Goal: Task Accomplishment & Management: Manage account settings

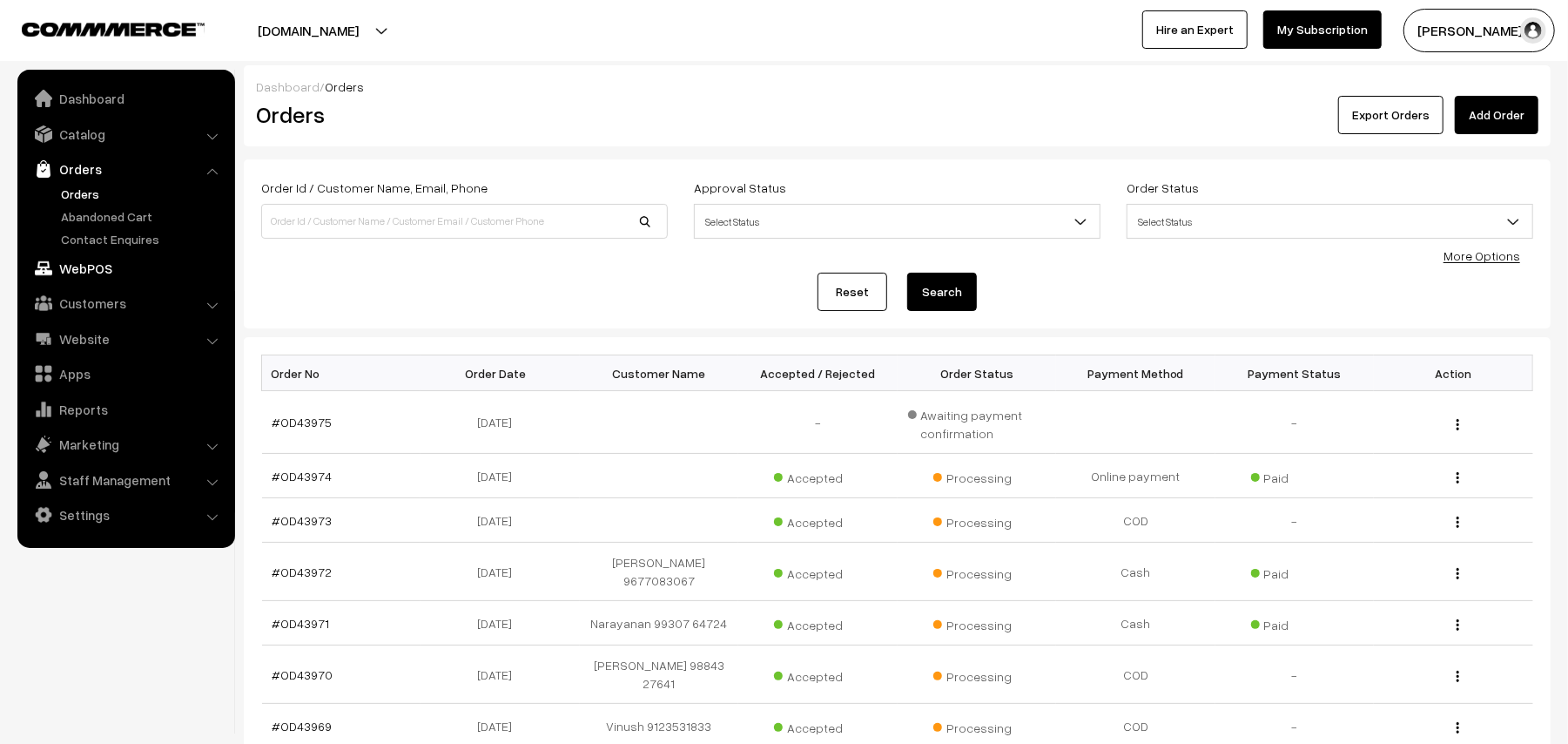
click at [97, 270] on link "WebPOS" at bounding box center [125, 268] width 207 height 32
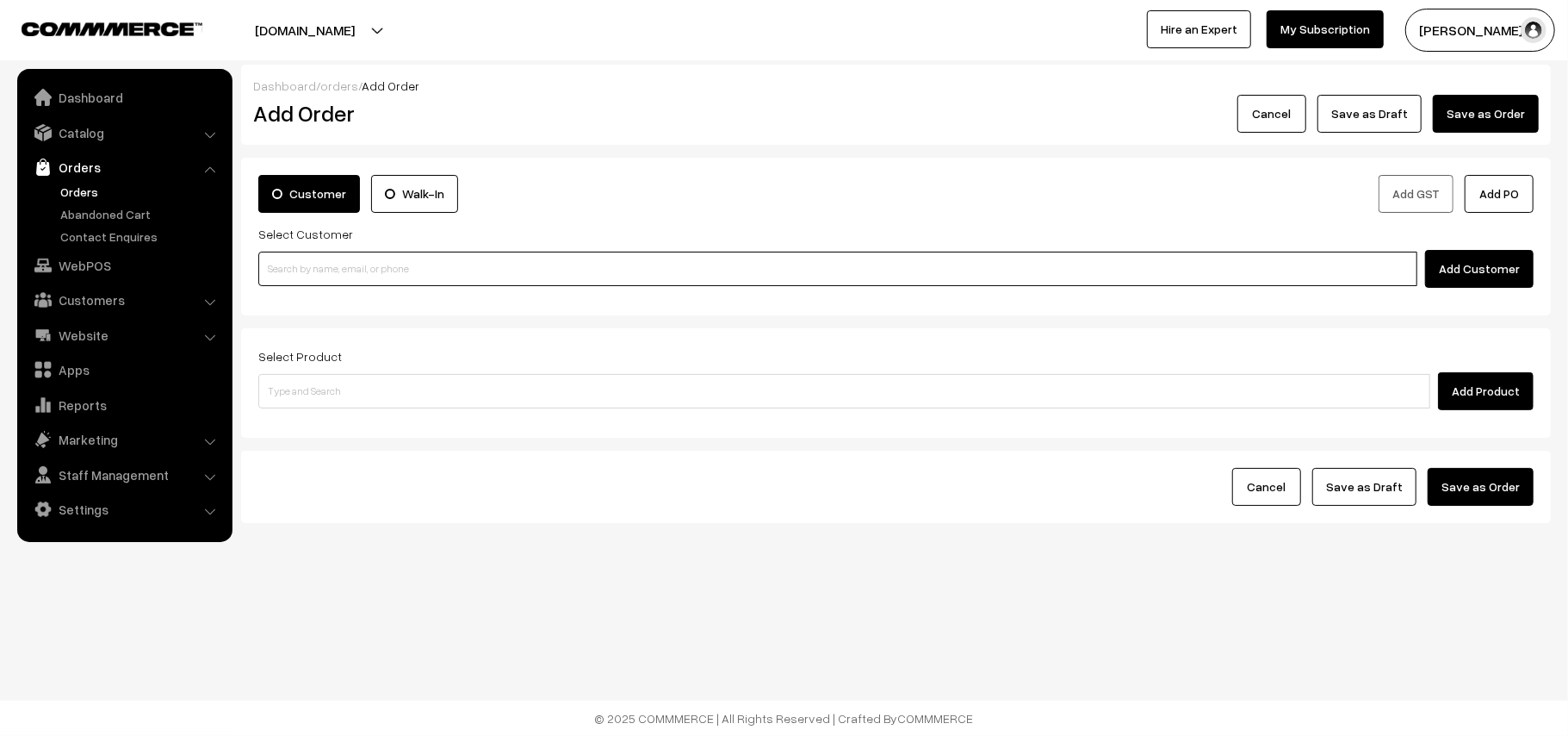
click at [336, 267] on input at bounding box center [837, 268] width 1159 height 35
paste input "99402 50037"
click at [294, 253] on input "99402 50037" at bounding box center [837, 268] width 1159 height 35
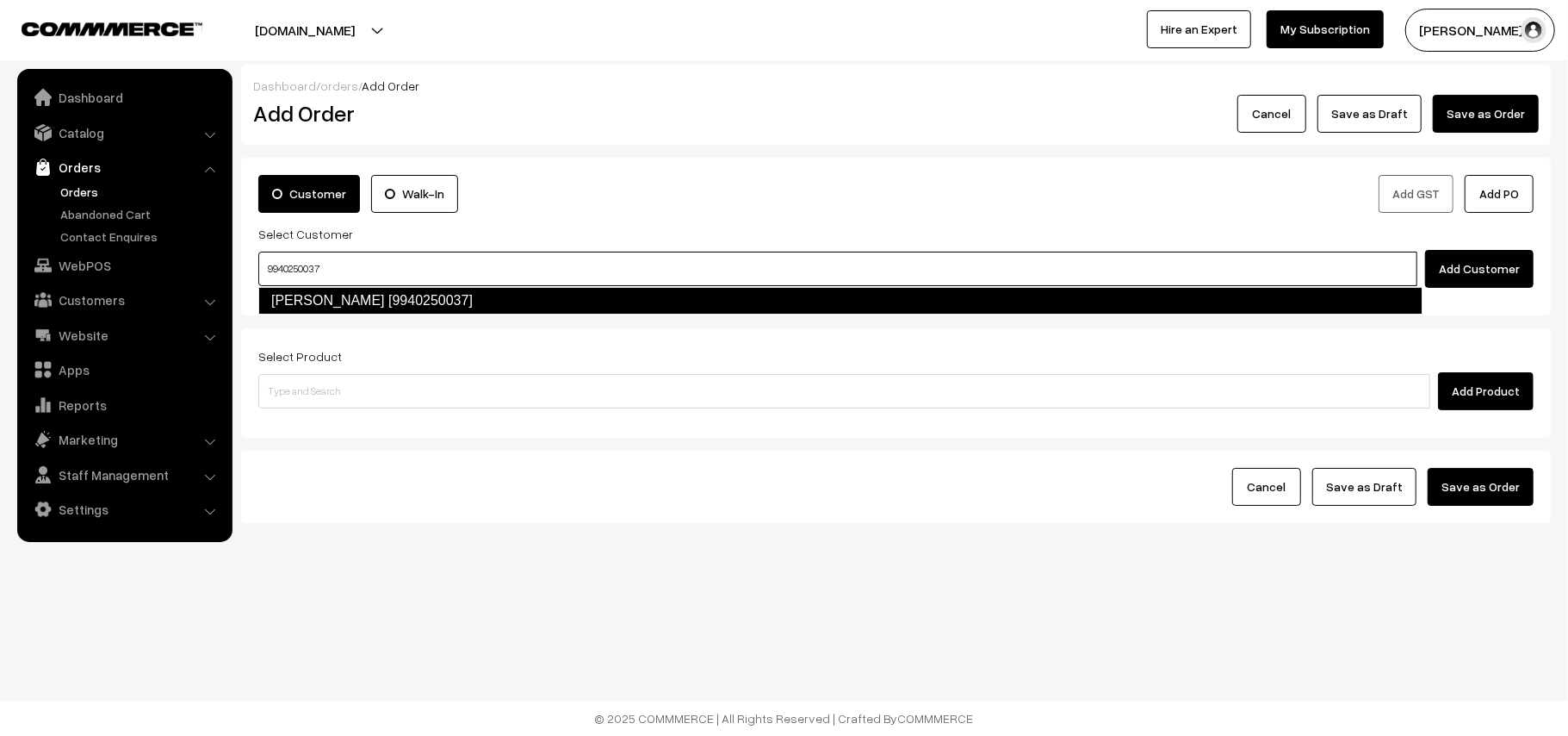
click at [325, 290] on link "Suguna Nilakantan [9940250037]" at bounding box center [840, 300] width 1165 height 28
type input "9940250037"
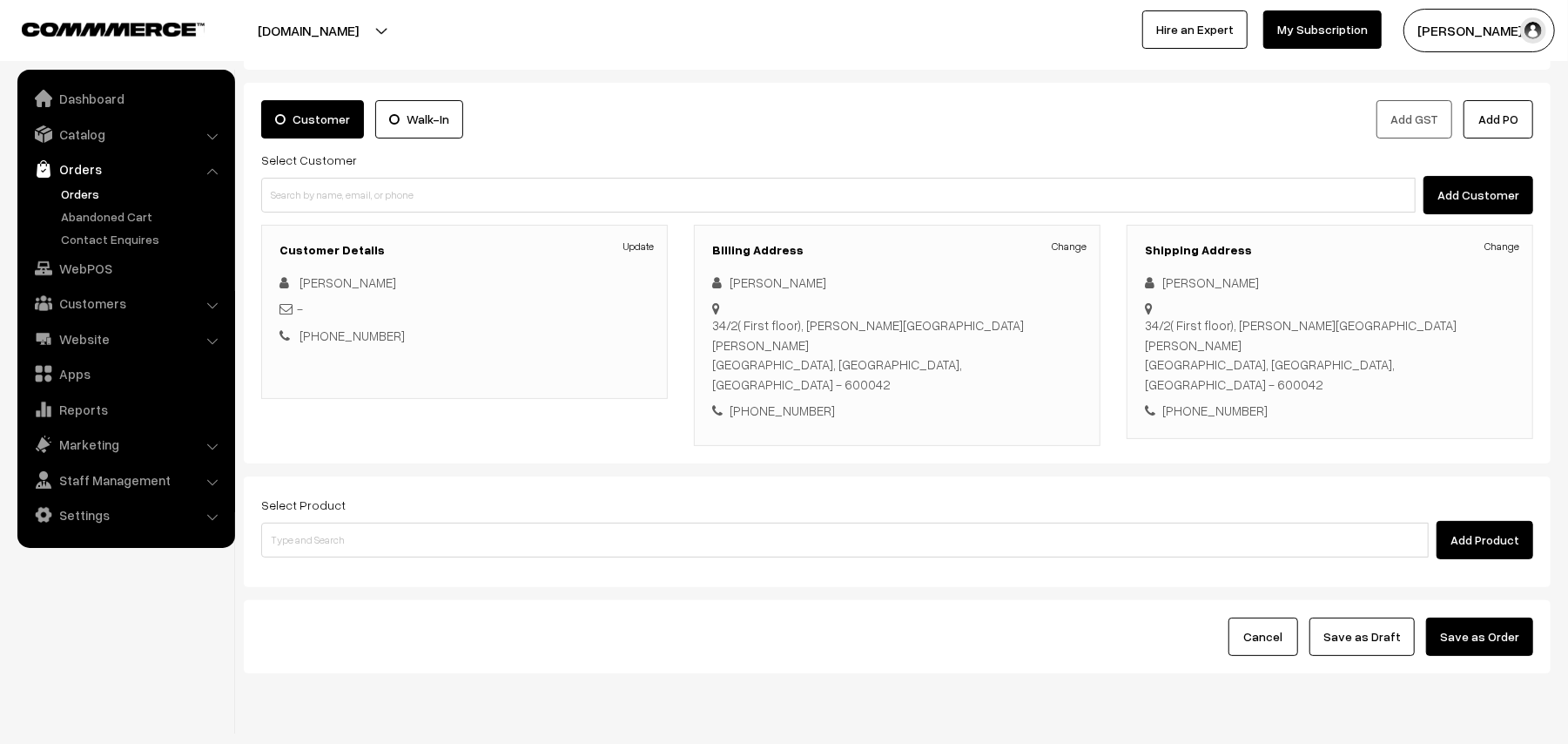
scroll to position [113, 0]
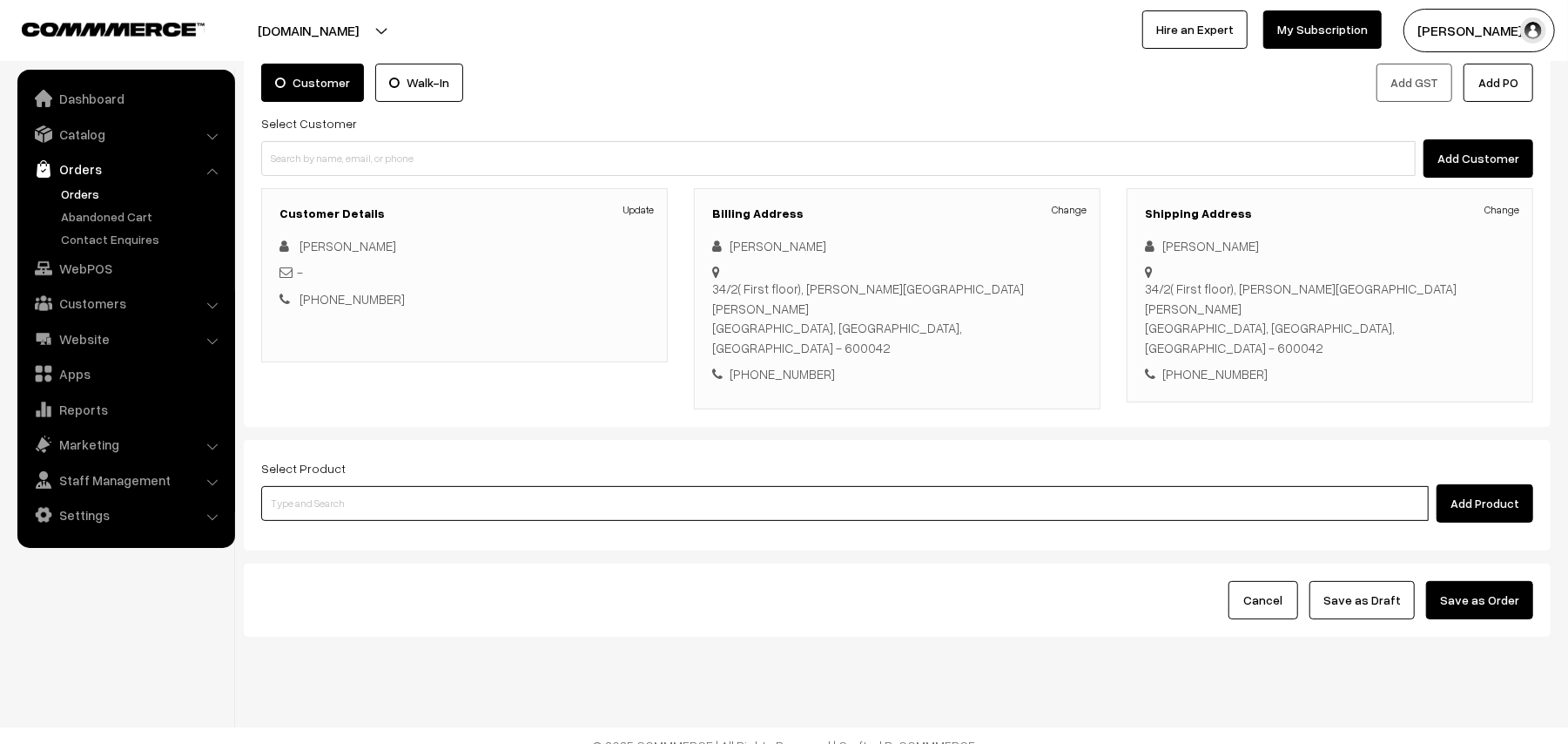
click at [402, 488] on input at bounding box center [844, 503] width 1167 height 35
type input "12th w"
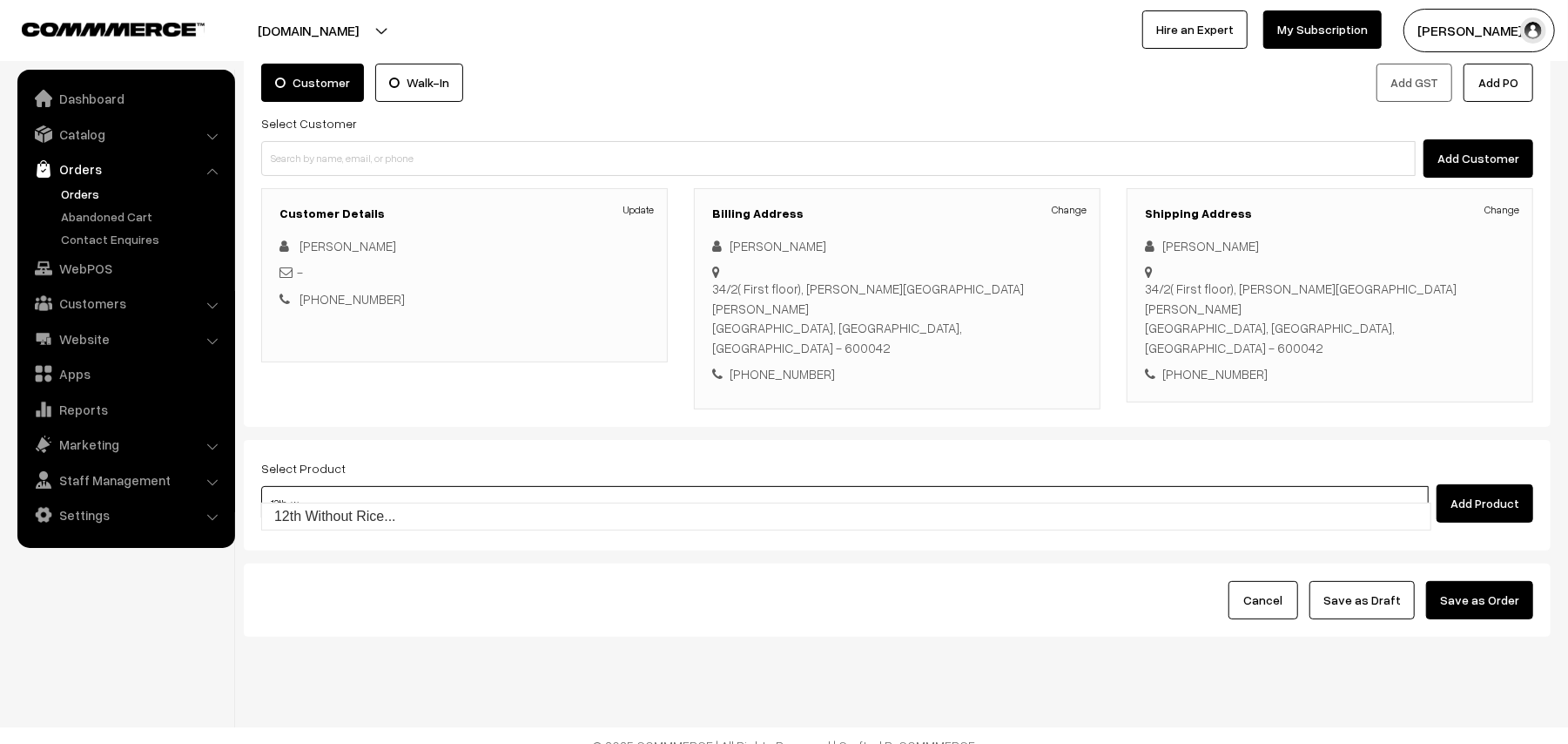
click at [382, 510] on link "12th Without Rice..." at bounding box center [845, 516] width 1168 height 26
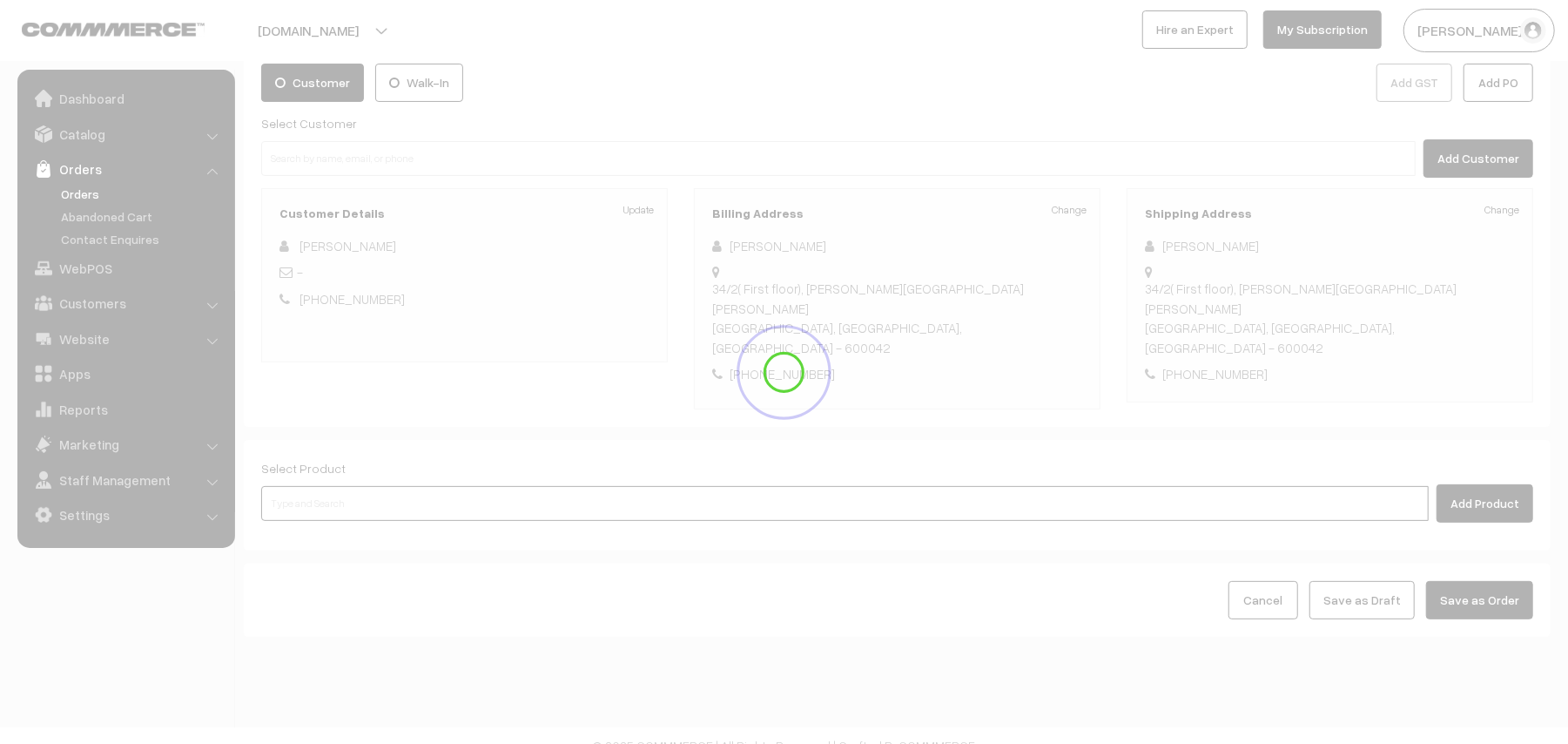
click at [382, 486] on input at bounding box center [844, 503] width 1167 height 35
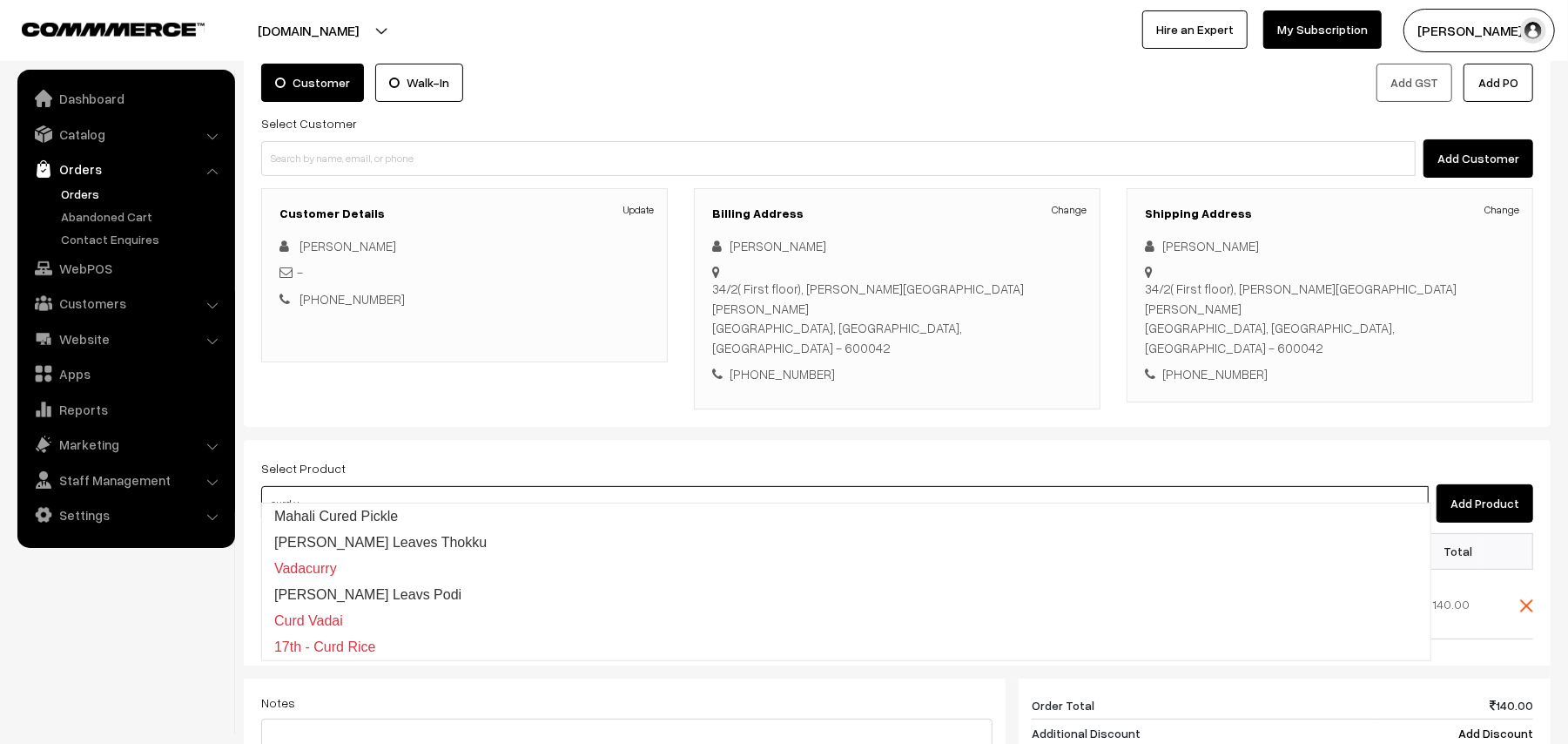
type input "curd va"
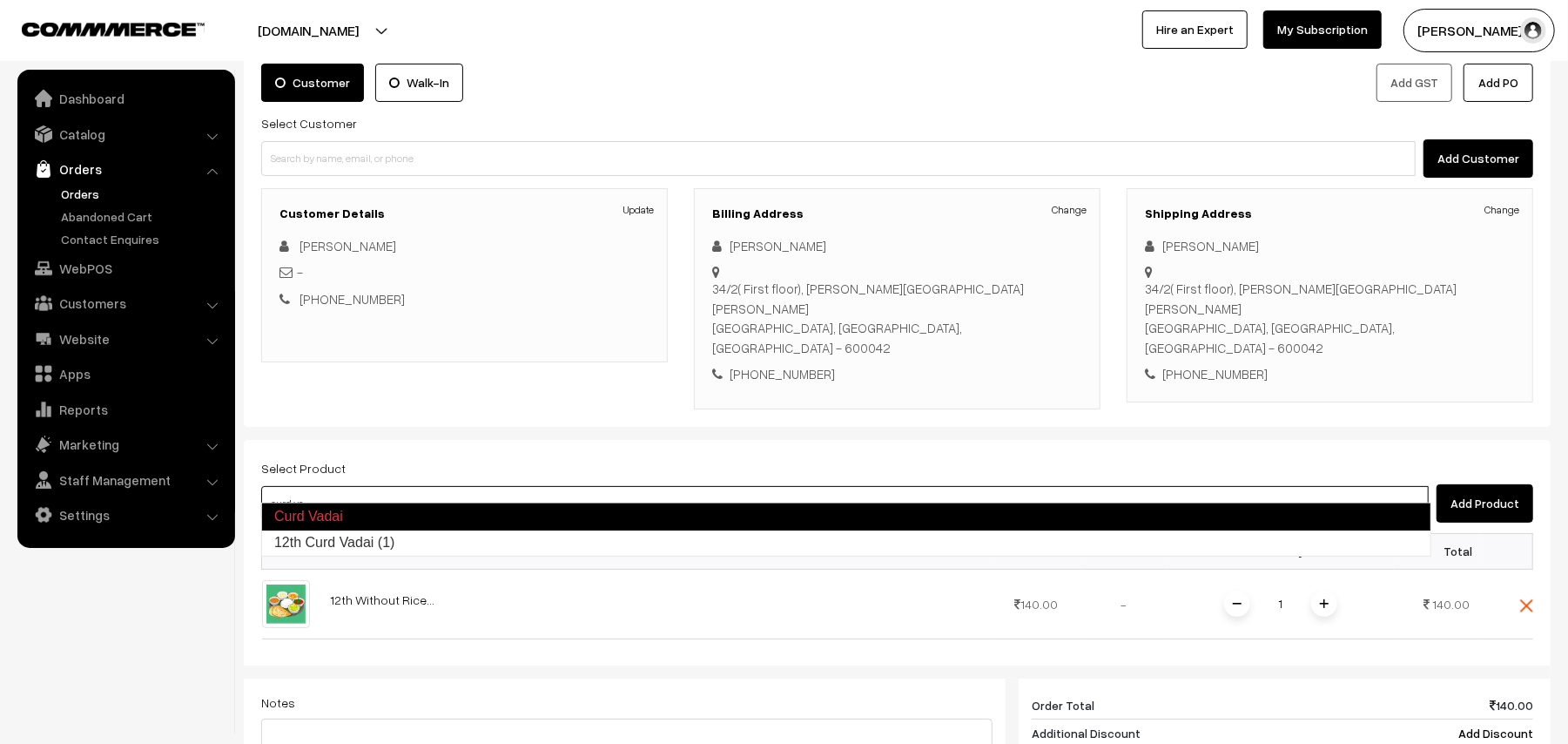
click at [350, 544] on link "12th Curd Vadai (1)" at bounding box center [845, 543] width 1168 height 26
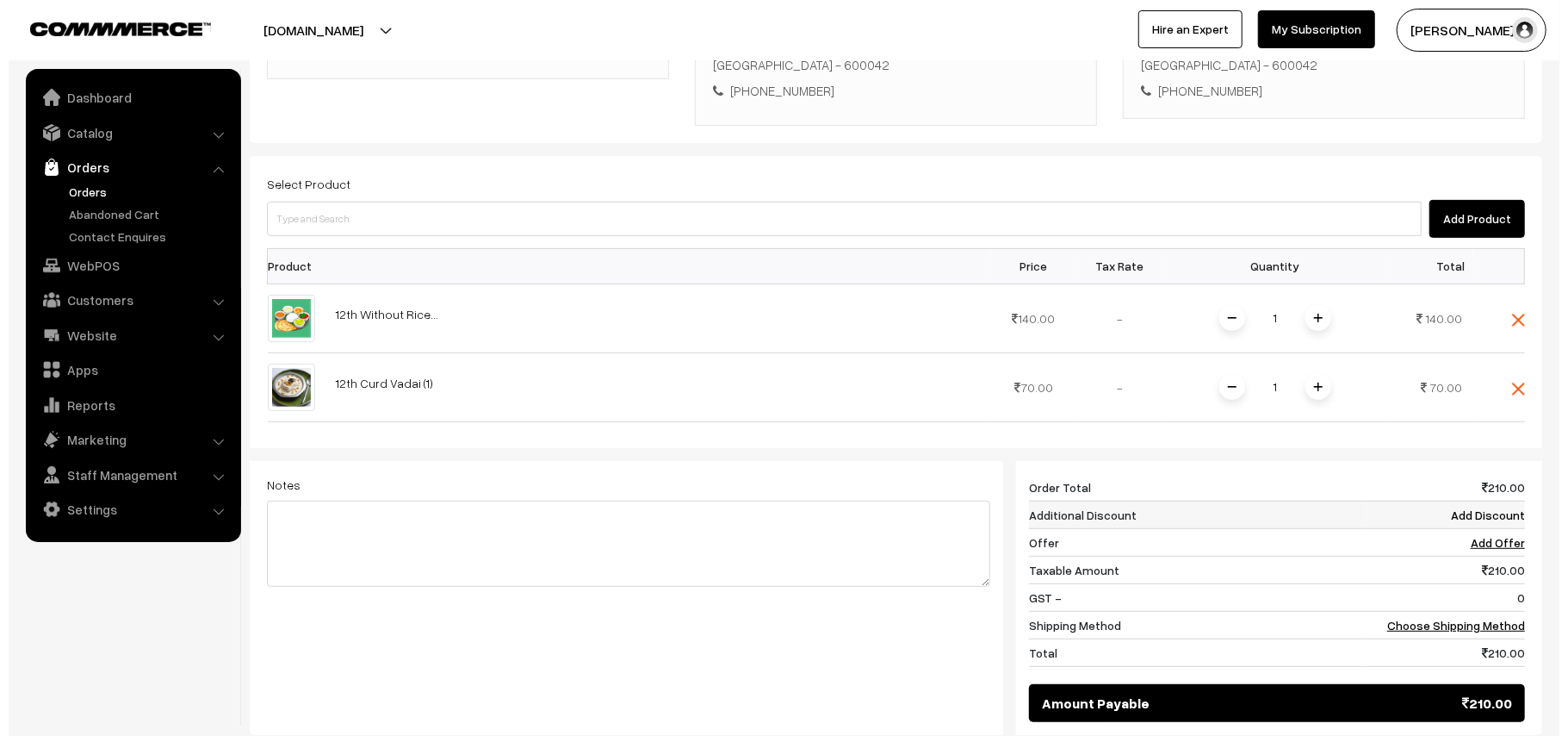
scroll to position [456, 0]
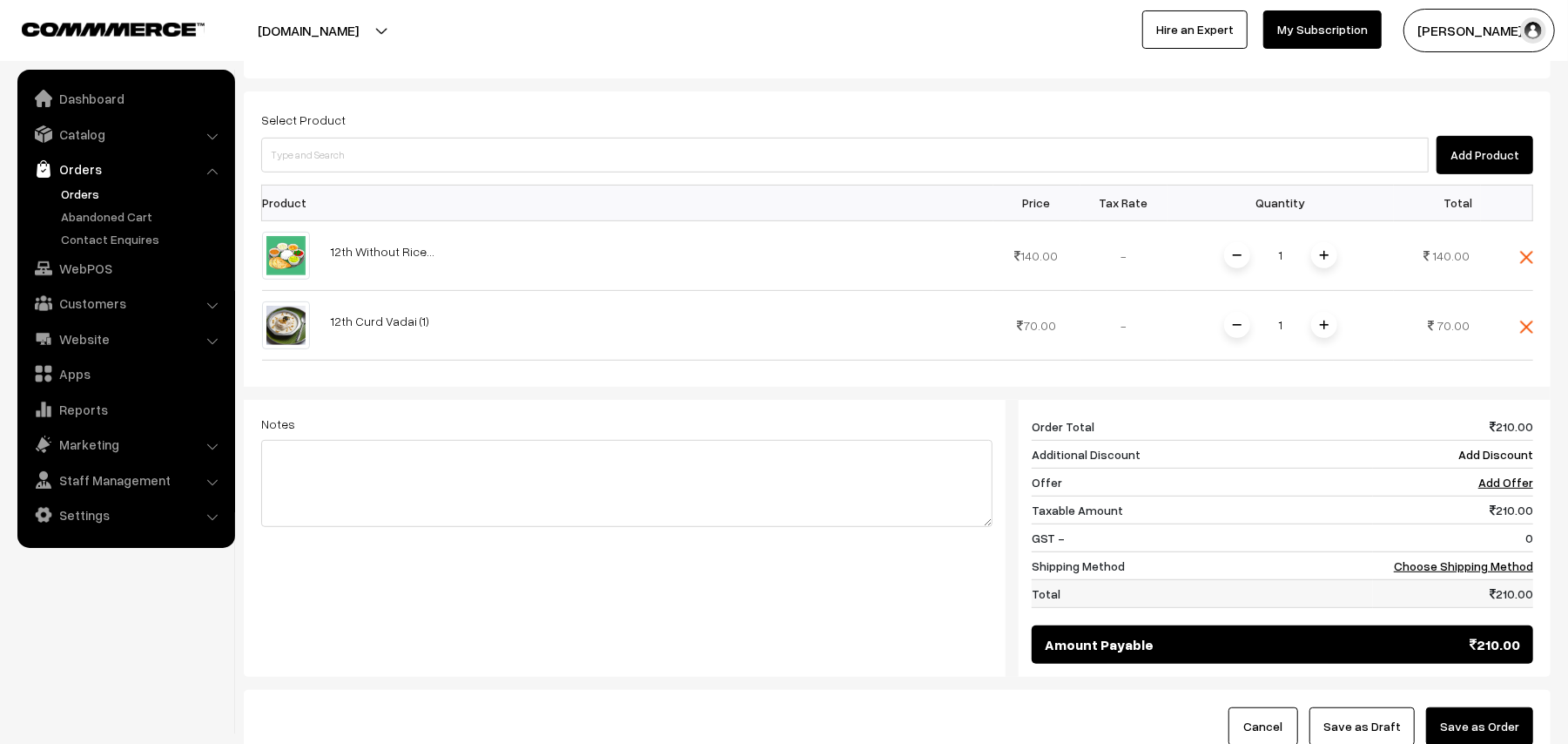
click at [1463, 579] on td "210.00" at bounding box center [1452, 593] width 160 height 28
click at [1460, 558] on link "Choose Shipping Method" at bounding box center [1463, 565] width 139 height 15
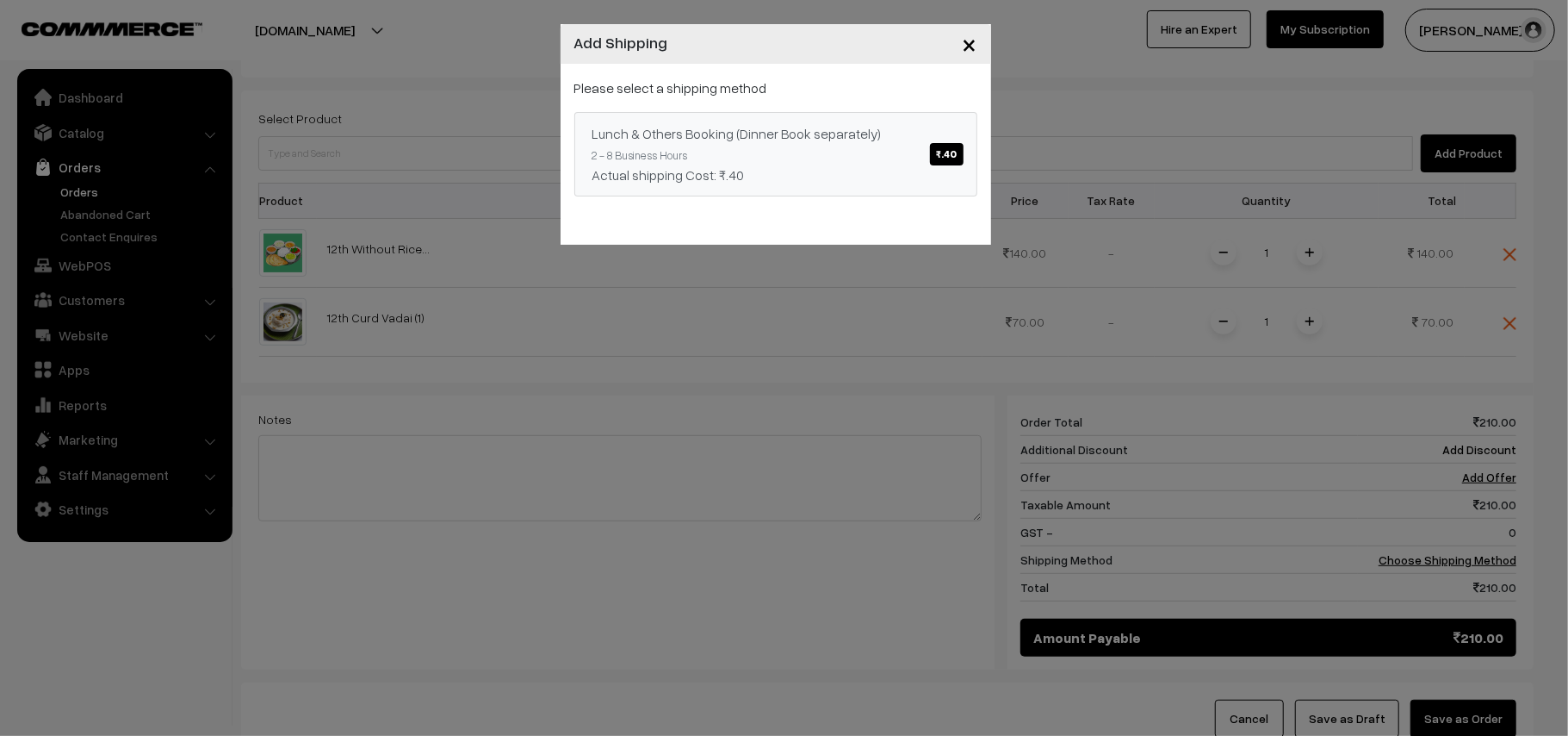
click at [907, 169] on div "Actual shipping Cost: ₹.40" at bounding box center [776, 175] width 367 height 21
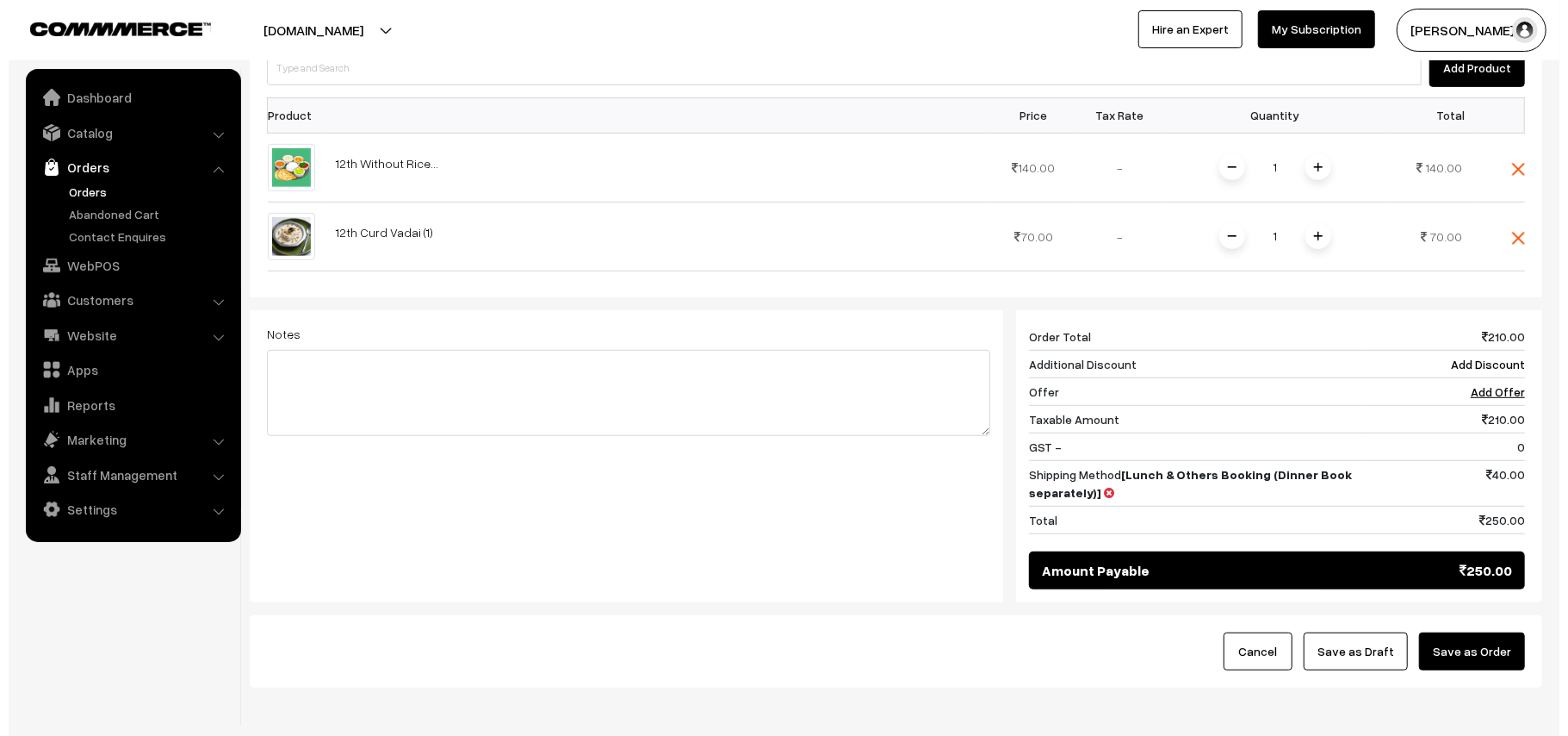
scroll to position [572, 0]
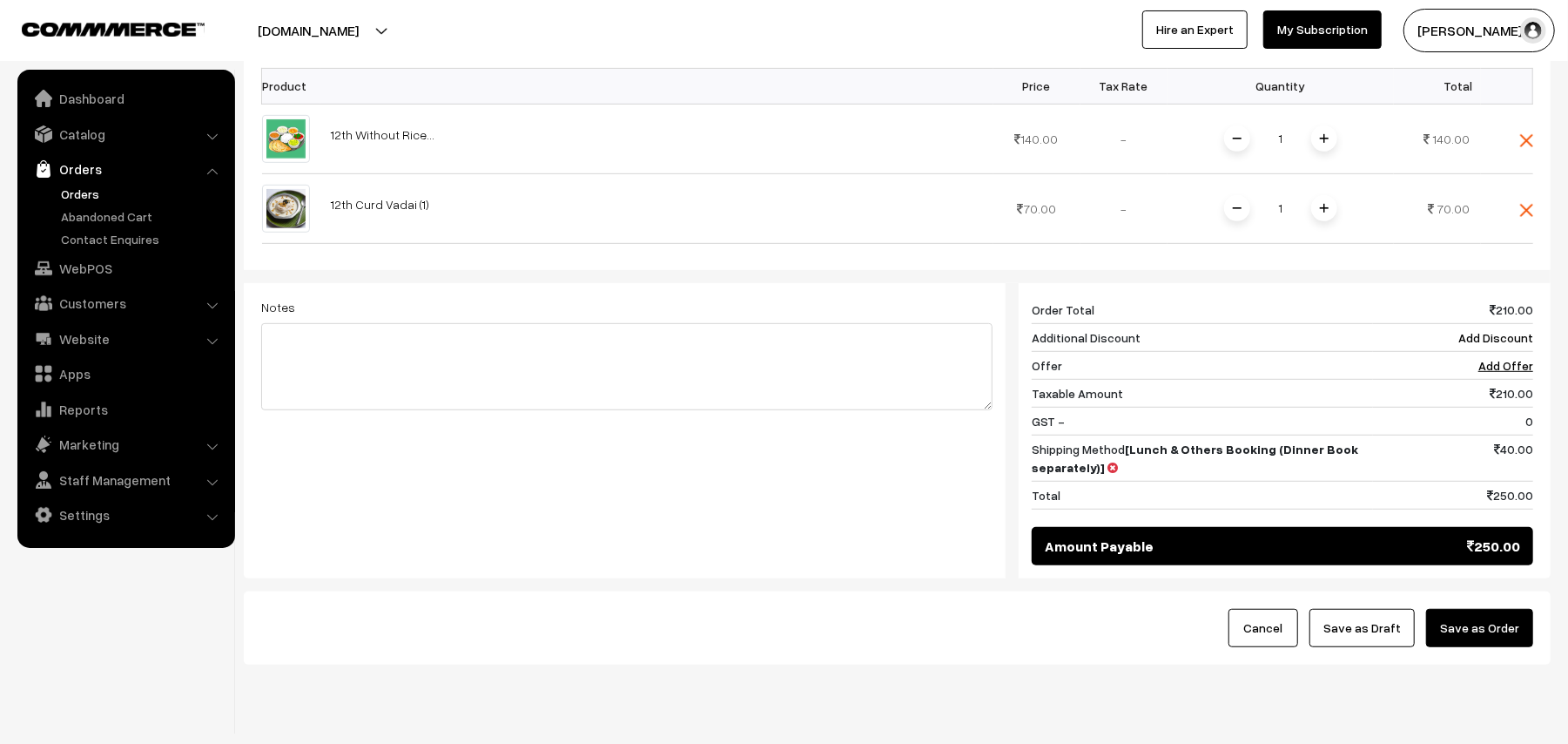
click at [1484, 641] on div "Cancel Save as Draft Save as Order" at bounding box center [897, 628] width 1306 height 74
click at [1477, 621] on button "Save as Order" at bounding box center [1479, 628] width 107 height 39
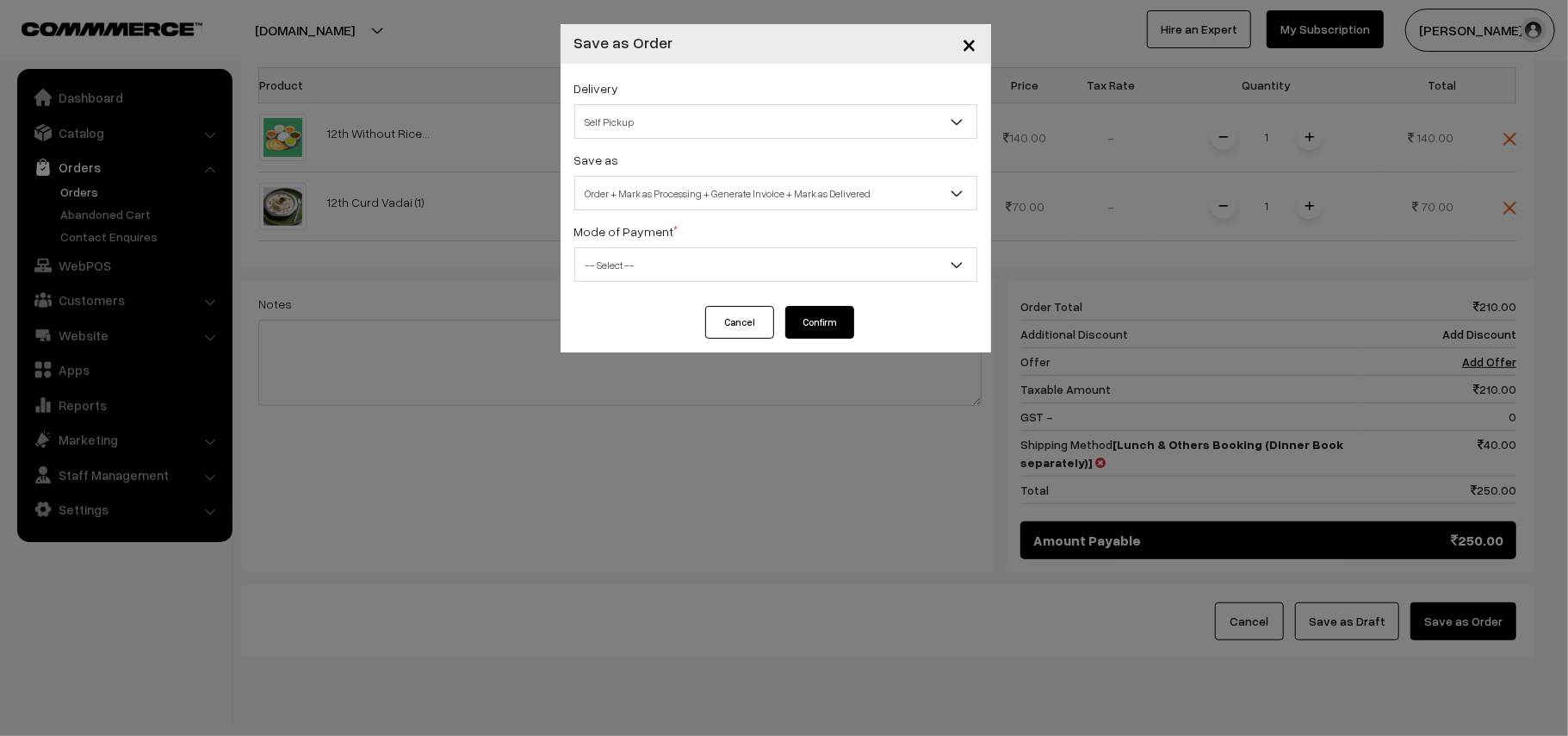
click at [693, 160] on div "Save as Order Order + Mark as Processing Order + Mark as Processing + Generate …" at bounding box center [777, 179] width 403 height 61
click at [682, 132] on span "Self Pickup" at bounding box center [777, 121] width 402 height 30
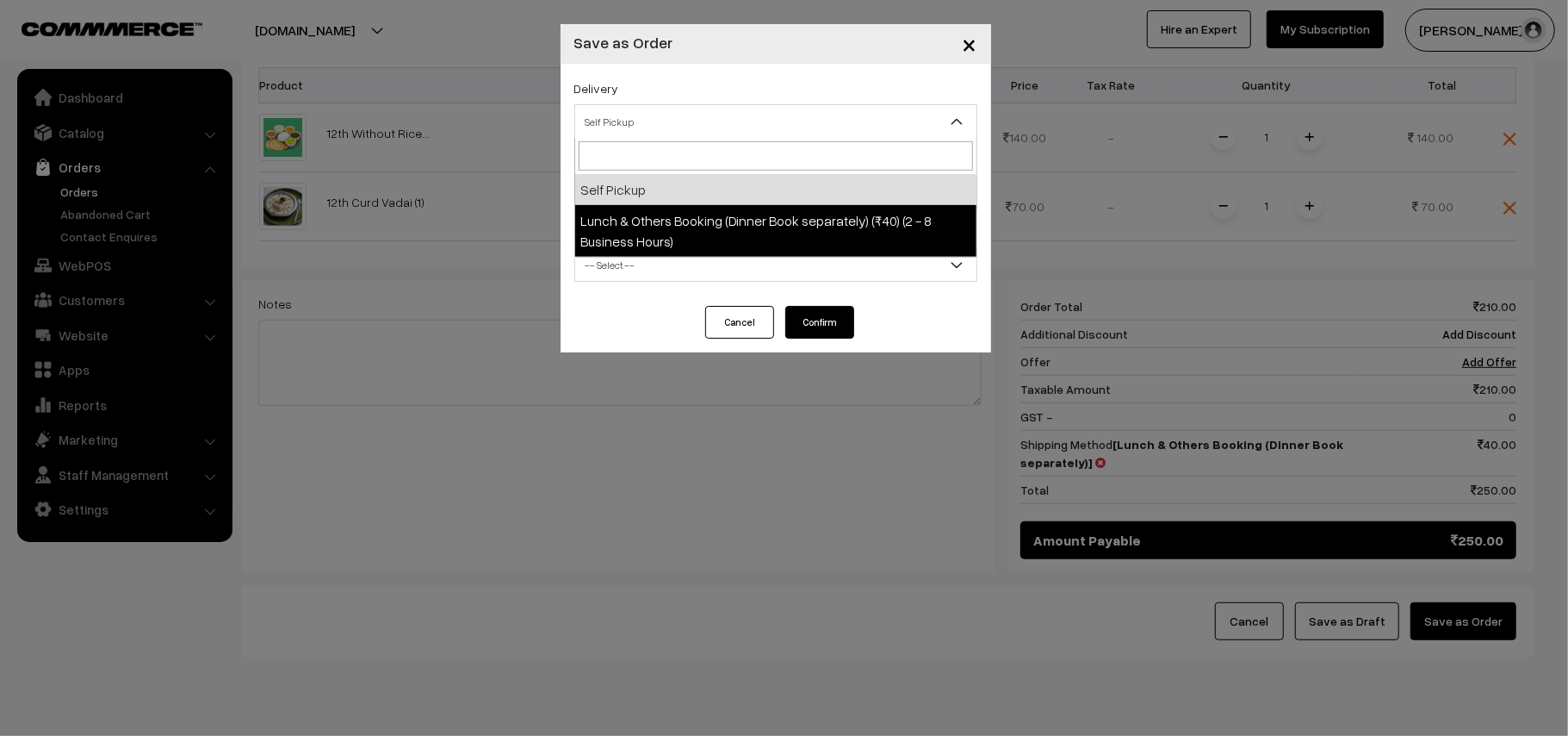
select select "LOB1"
select select "3"
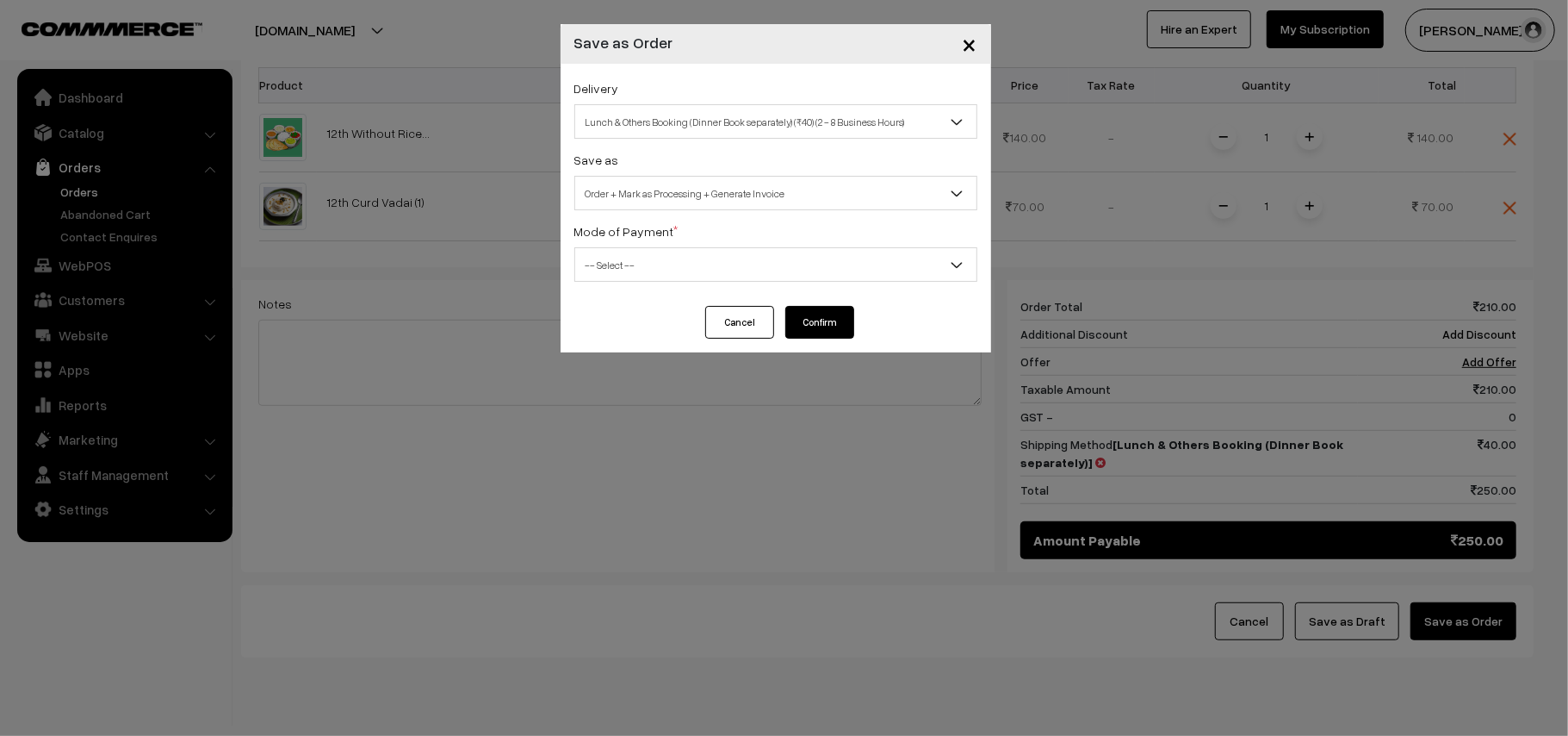
click at [690, 197] on span "Order + Mark as Processing + Generate Invoice" at bounding box center [777, 193] width 402 height 30
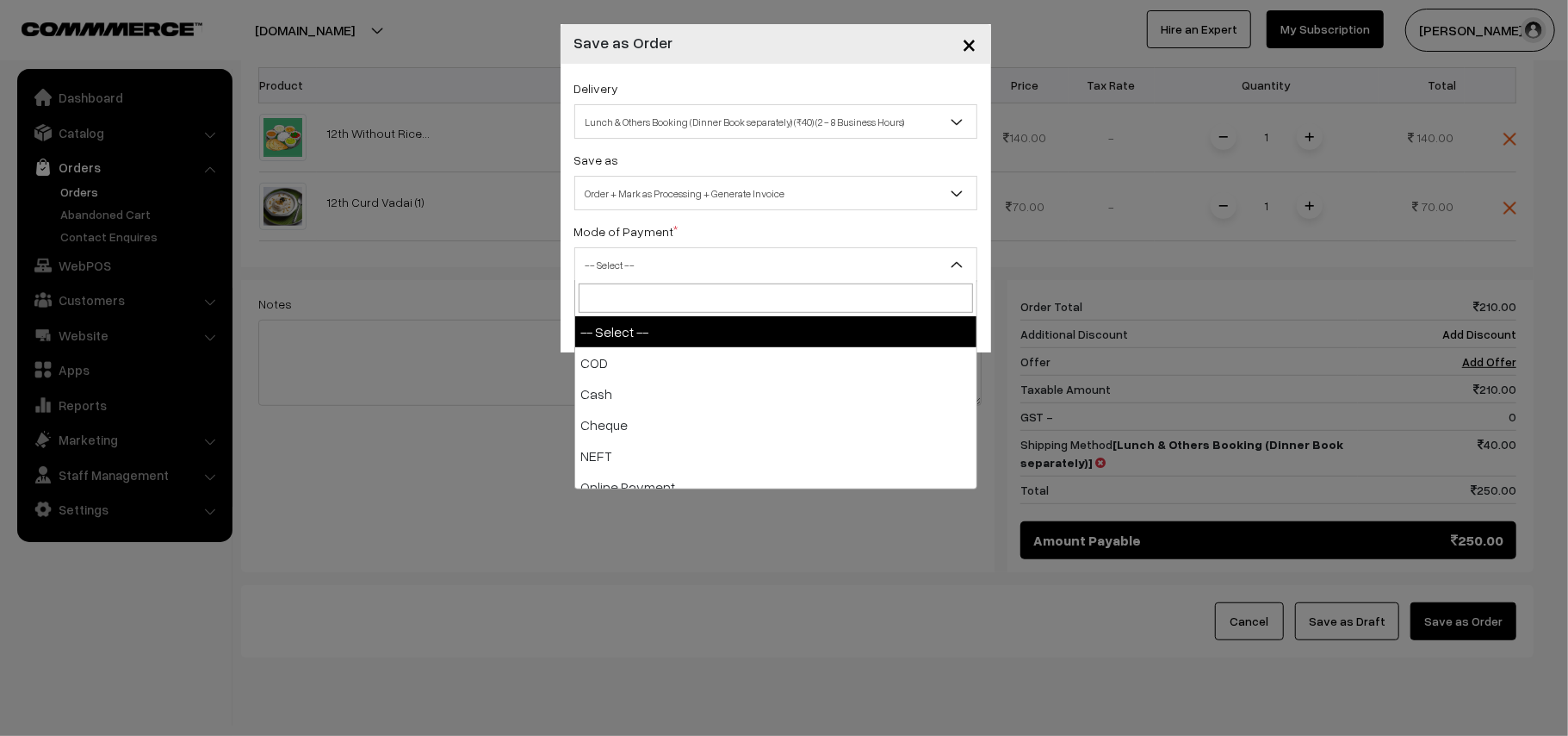
click at [637, 249] on span "-- Select --" at bounding box center [777, 264] width 402 height 30
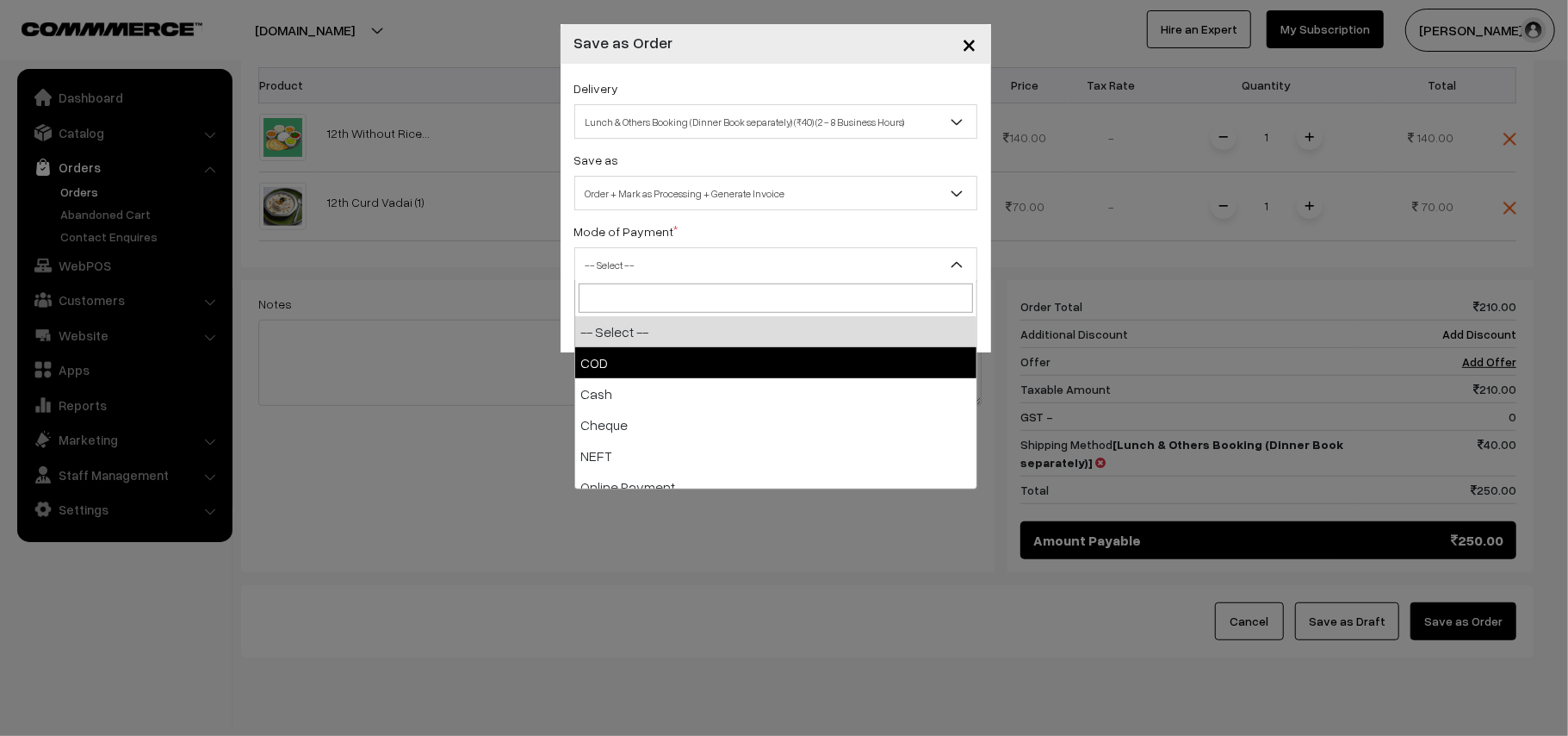
select select "1"
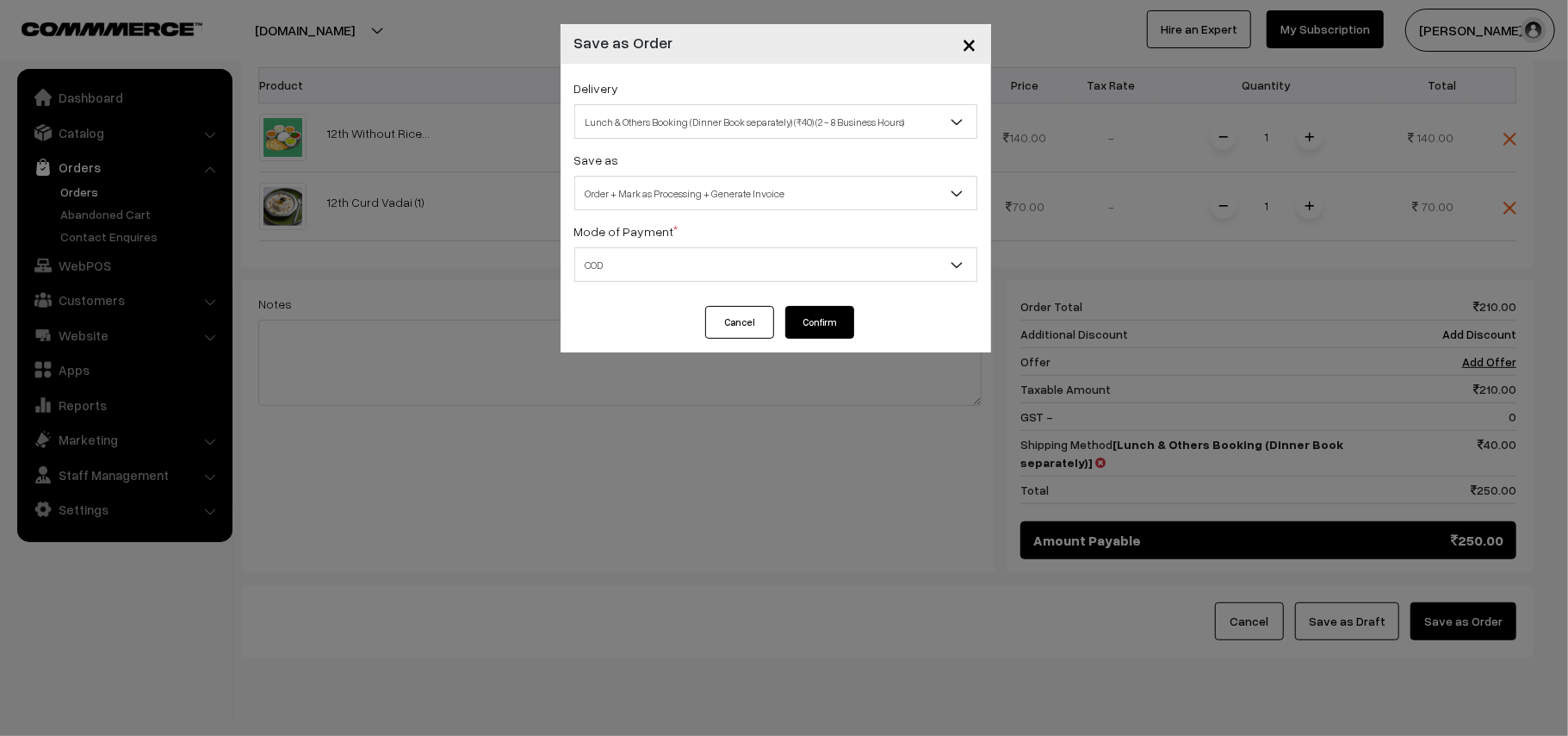
click at [816, 300] on div "Delivery Self Pickup Lunch & Others Booking (Dinner Book separately) (₹40) (2 -…" at bounding box center [776, 185] width 430 height 242
click at [815, 307] on button "Confirm" at bounding box center [820, 322] width 69 height 33
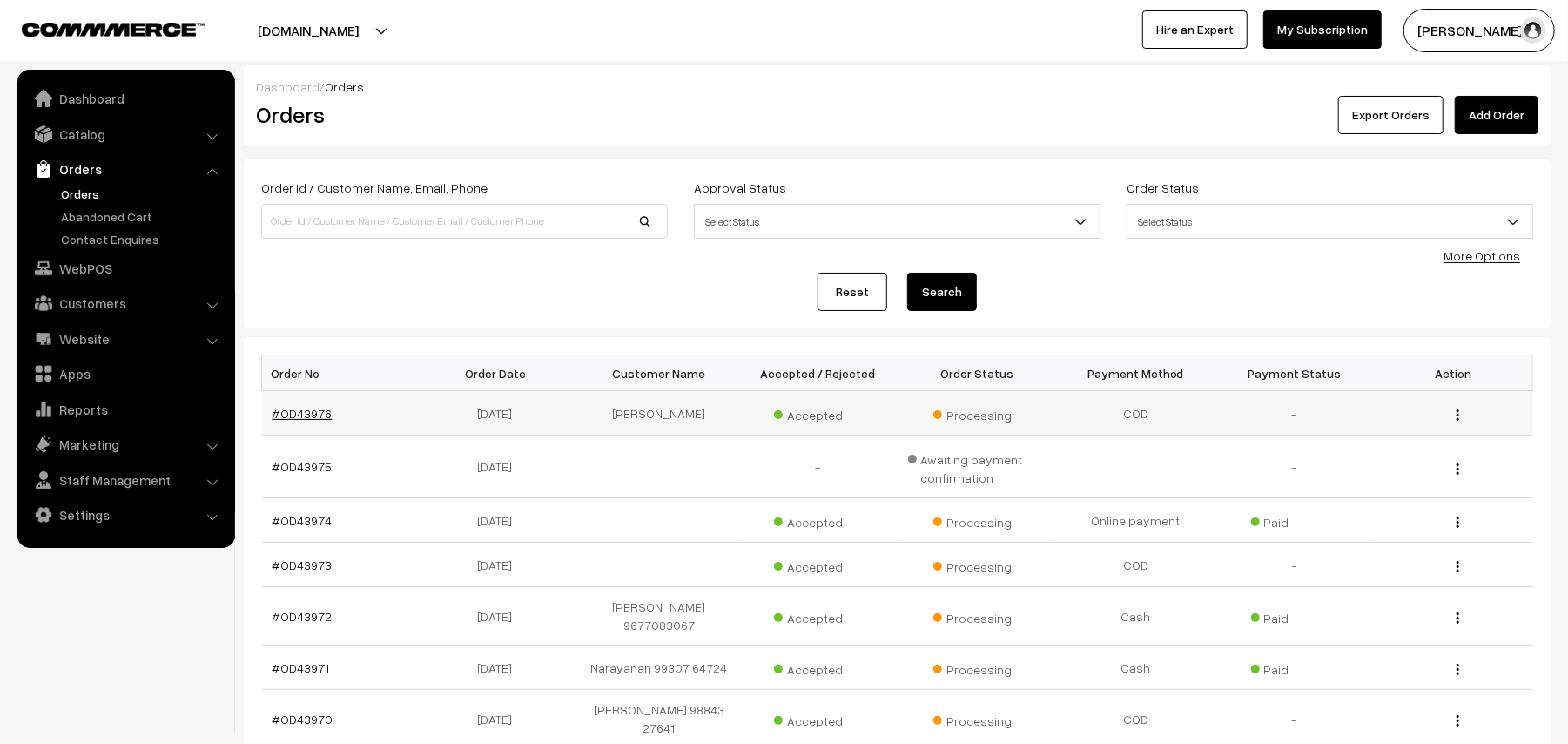
click at [304, 418] on link "#OD43976" at bounding box center [302, 413] width 60 height 15
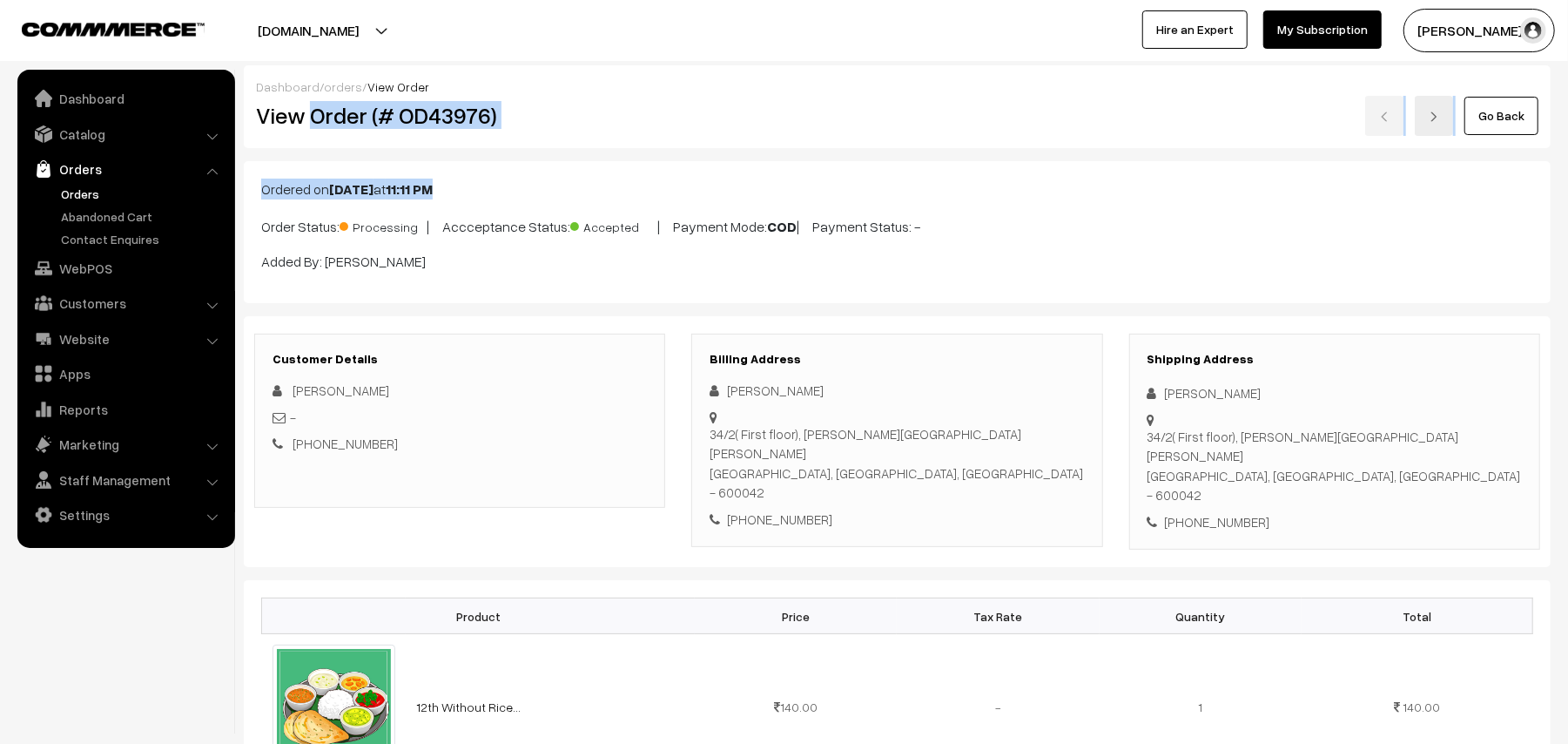
click at [350, 98] on div "View Order (# OD43976)" at bounding box center [461, 116] width 436 height 40
drag, startPoint x: 314, startPoint y: 109, endPoint x: 592, endPoint y: 134, distance: 279.1
click at [592, 134] on div "View Order (# OD43976)" at bounding box center [461, 116] width 436 height 40
copy h2 "Order (# OD43976)"
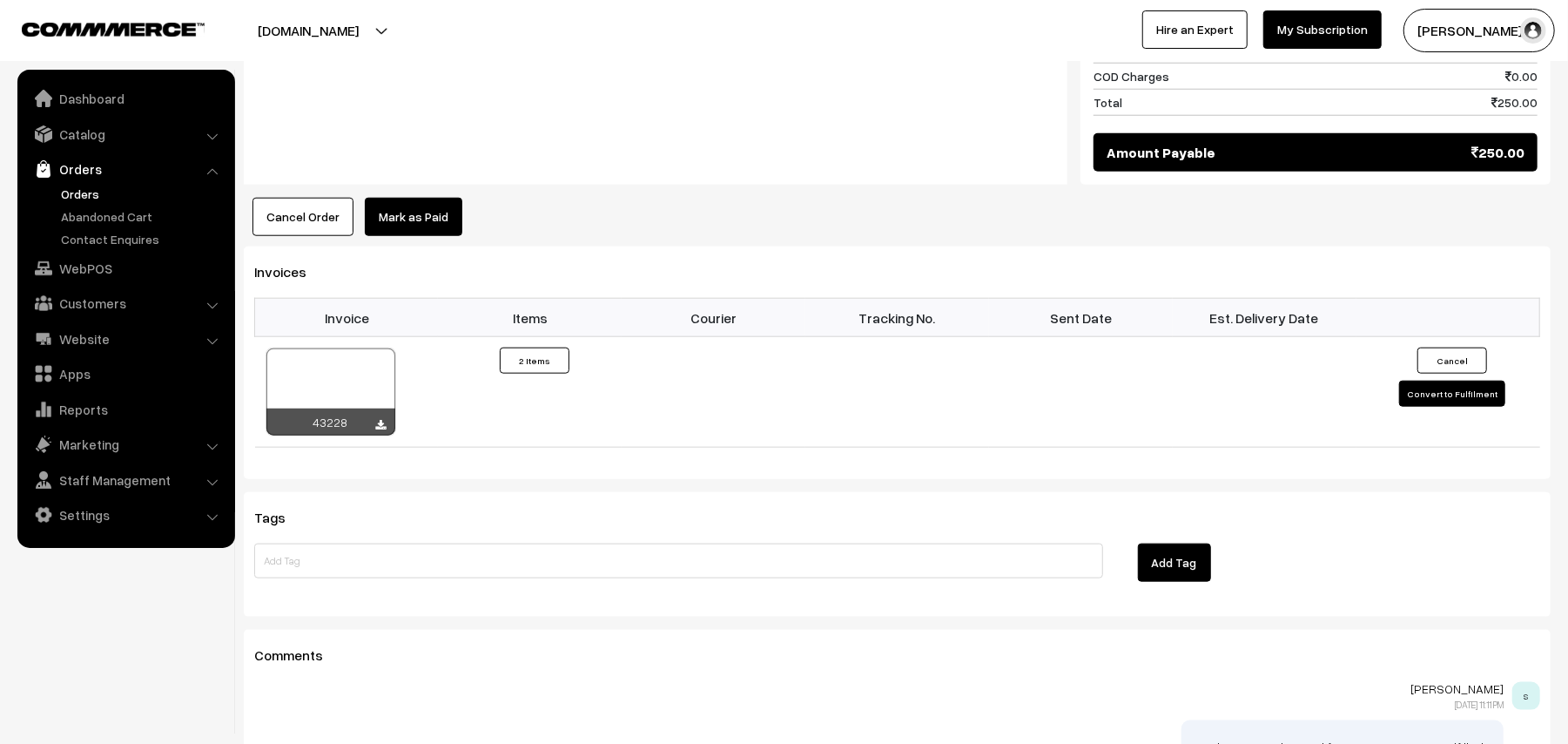
scroll to position [1209, 0]
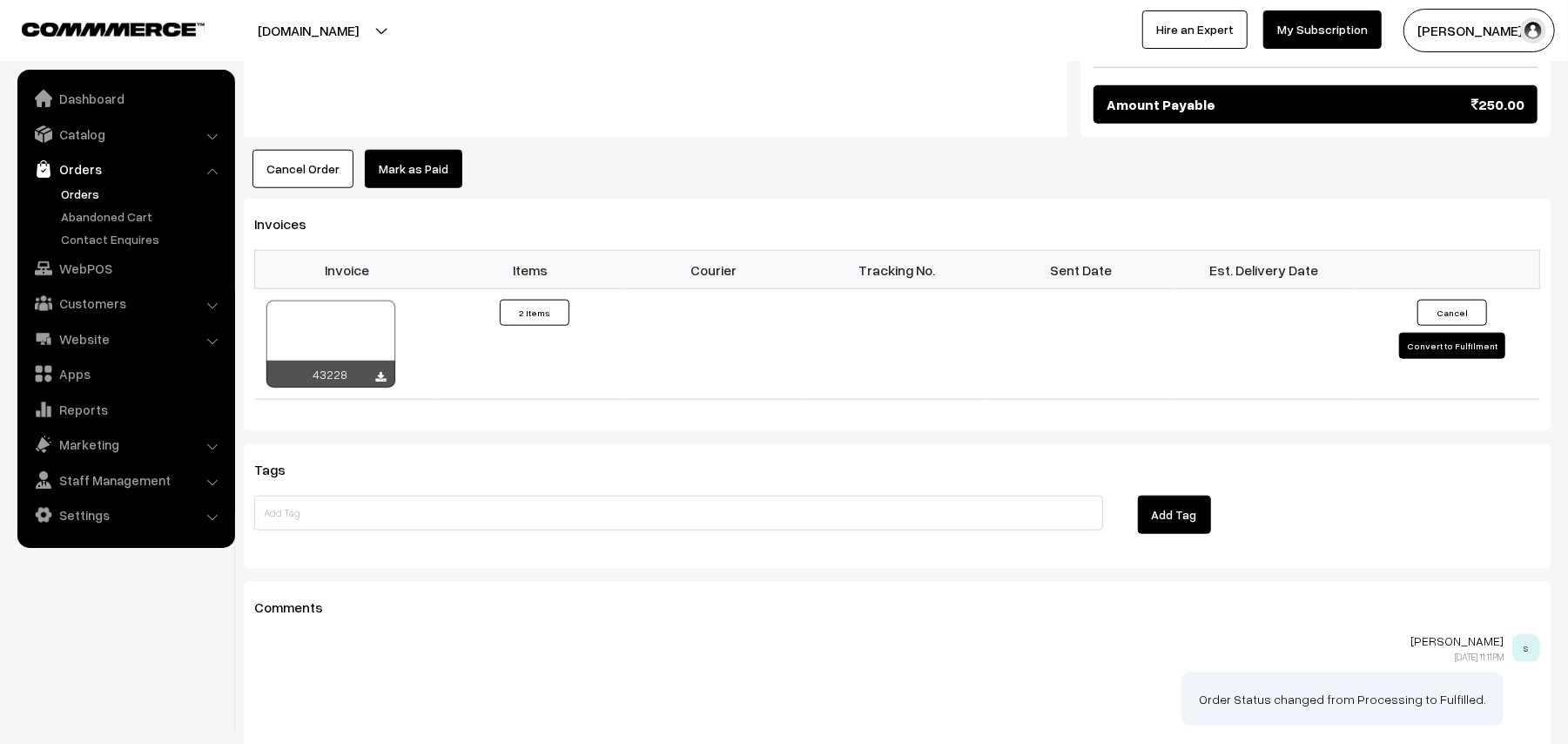
click at [318, 150] on button "Cancel Order" at bounding box center [302, 169] width 101 height 39
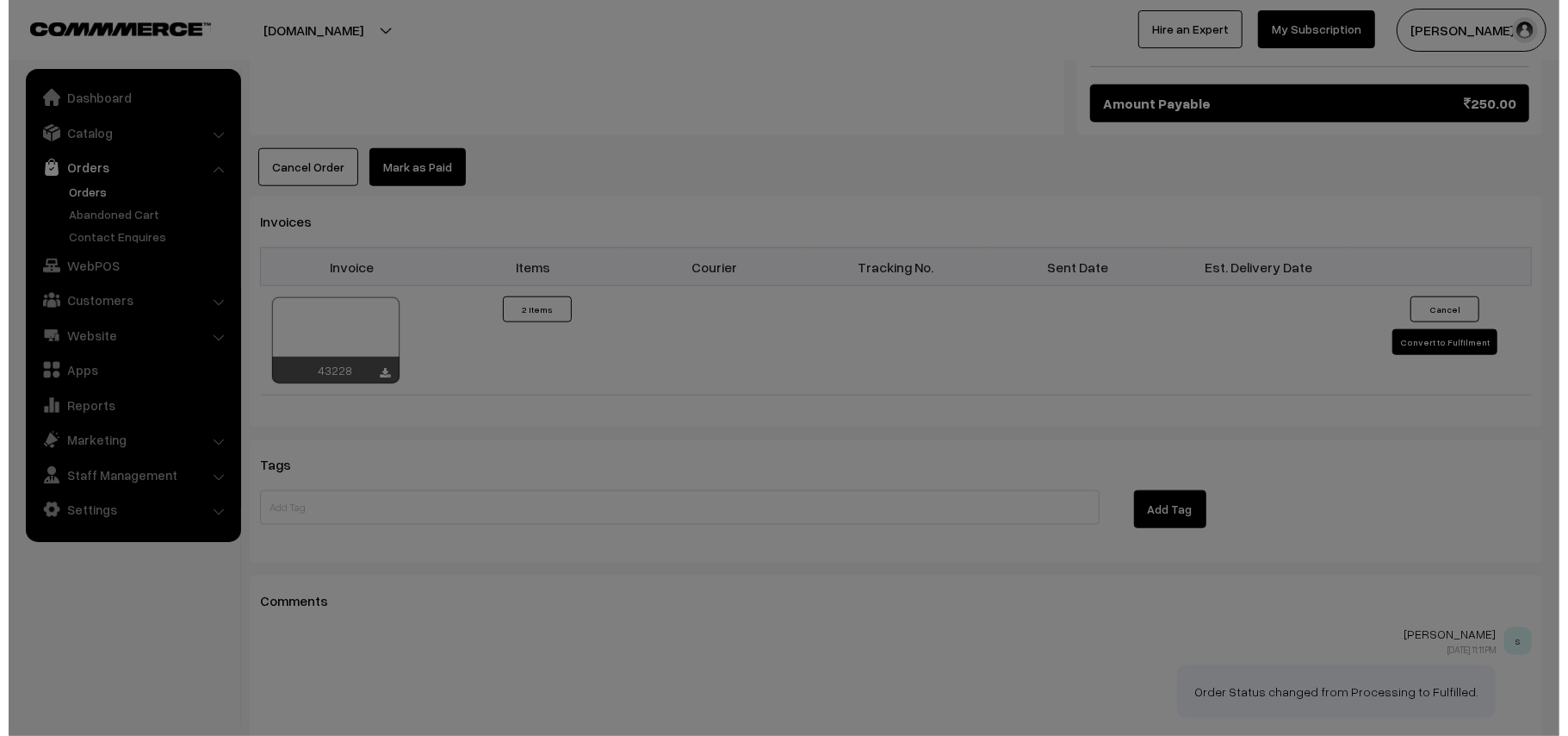
scroll to position [1199, 0]
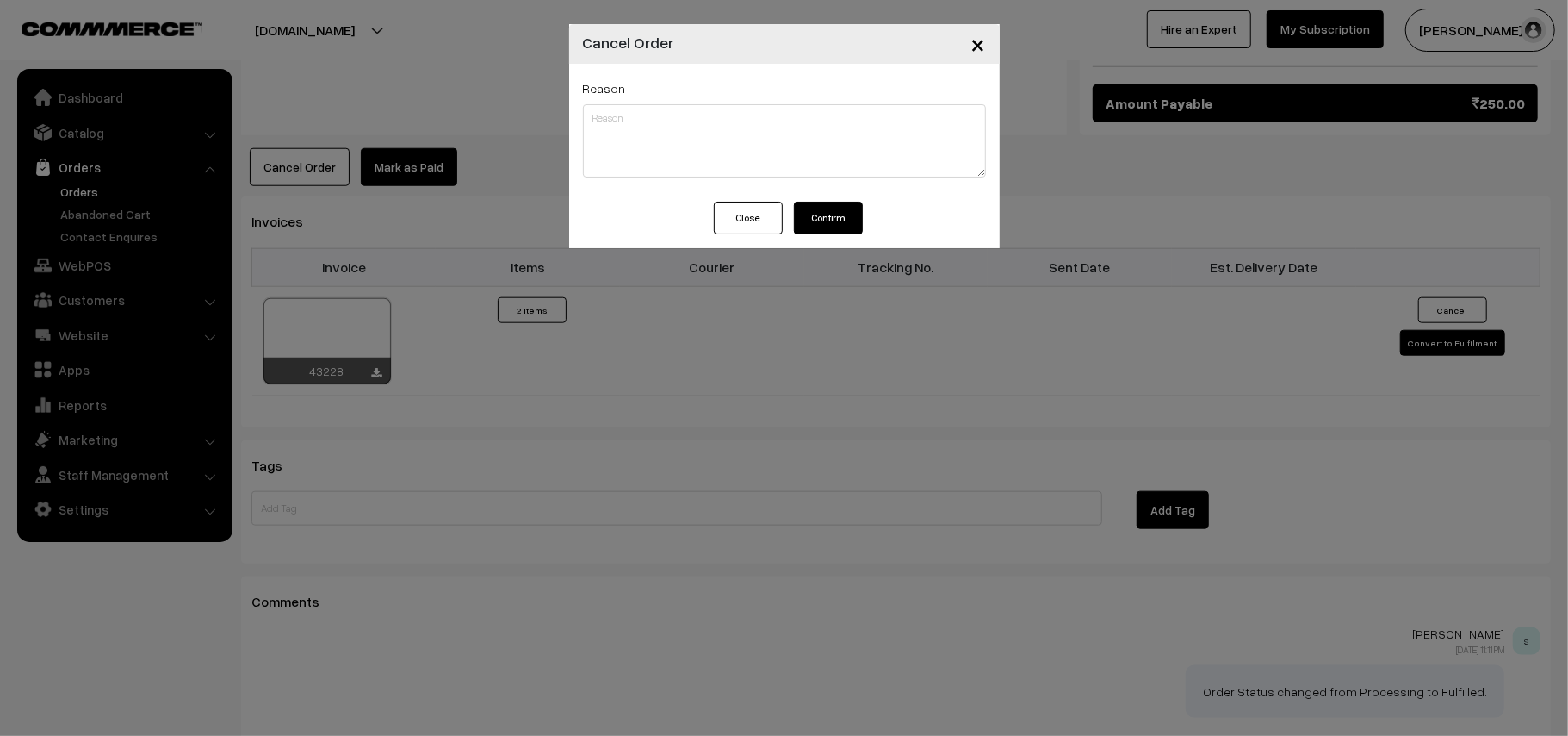
click at [815, 218] on button "Confirm" at bounding box center [829, 218] width 69 height 33
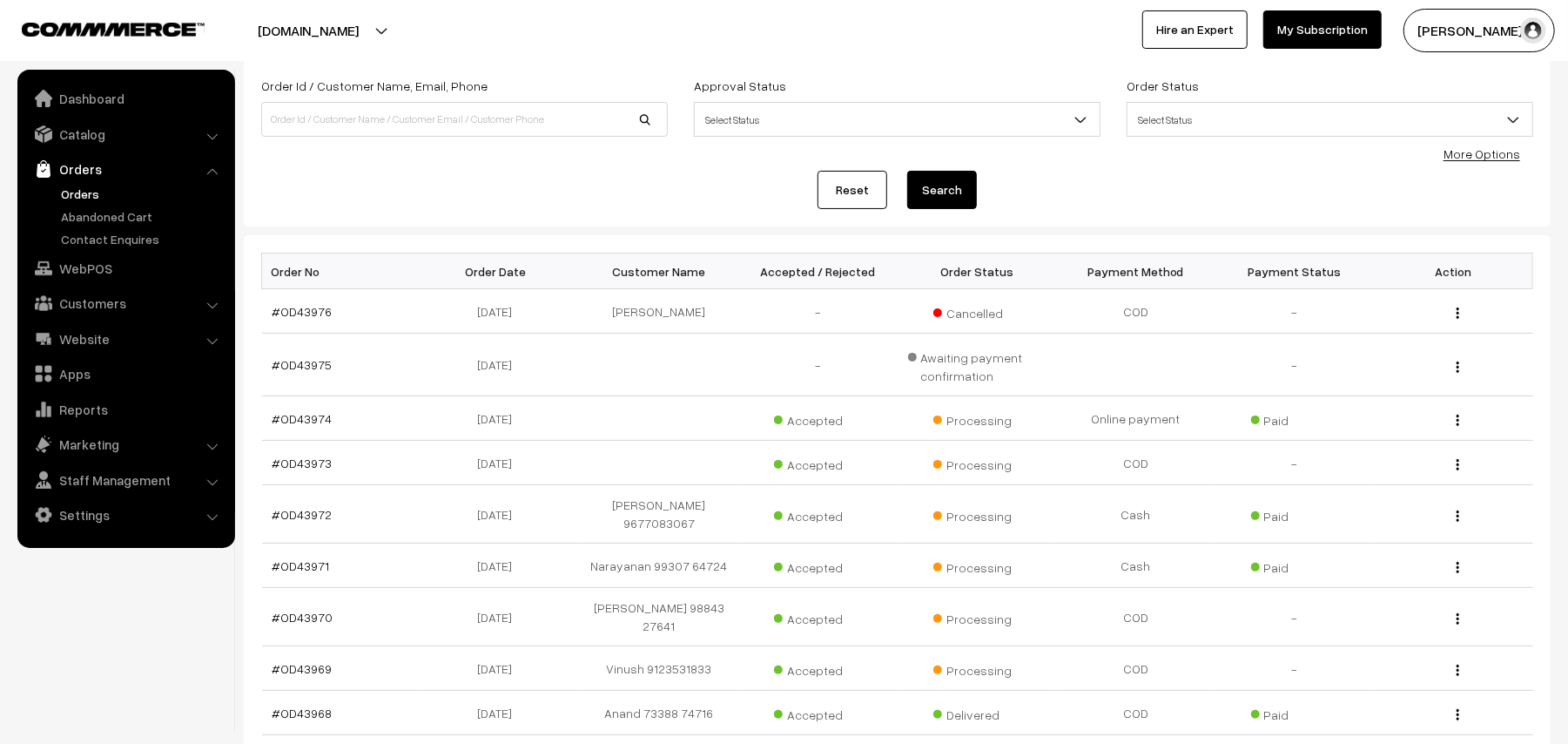
scroll to position [232, 0]
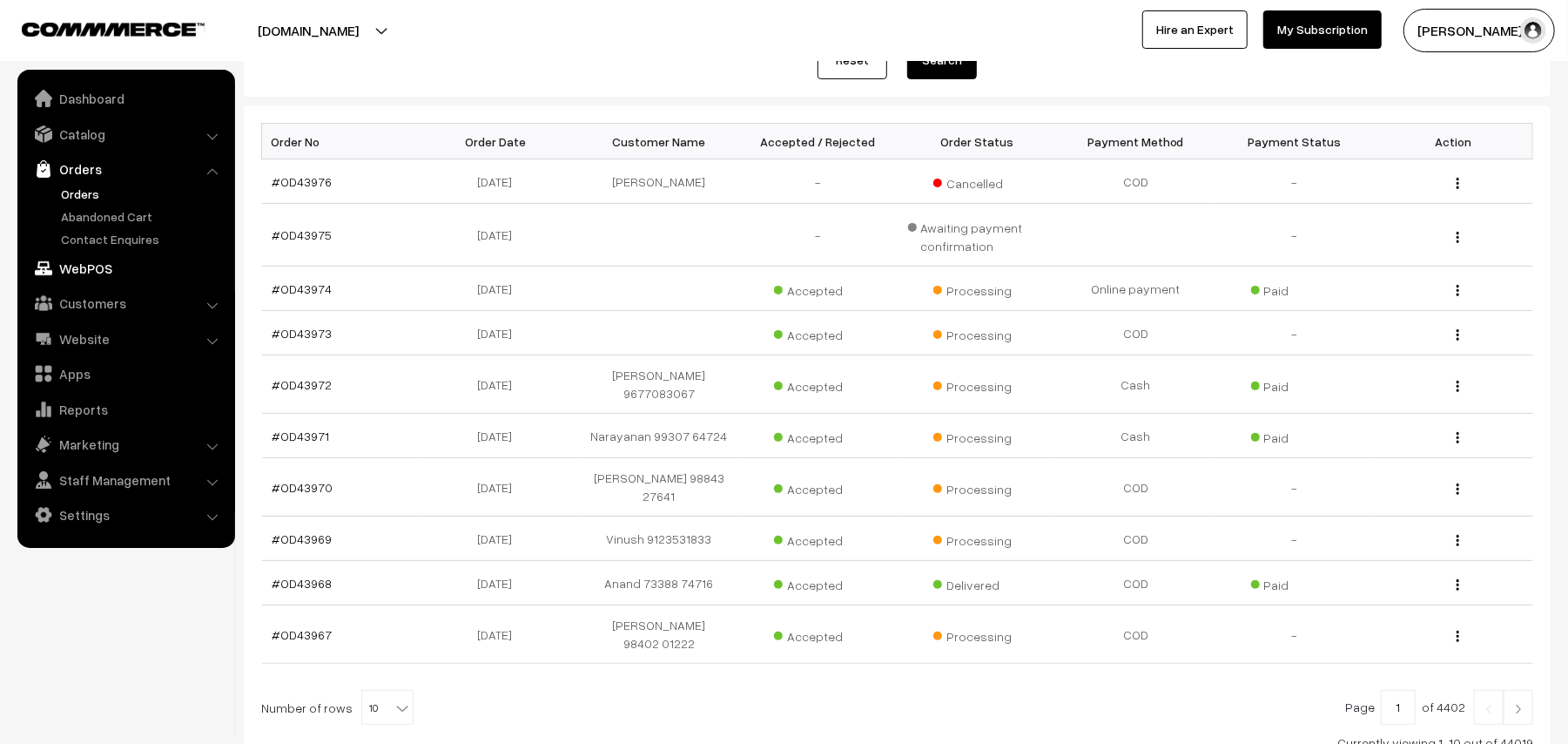
click at [84, 264] on link "WebPOS" at bounding box center [125, 268] width 207 height 32
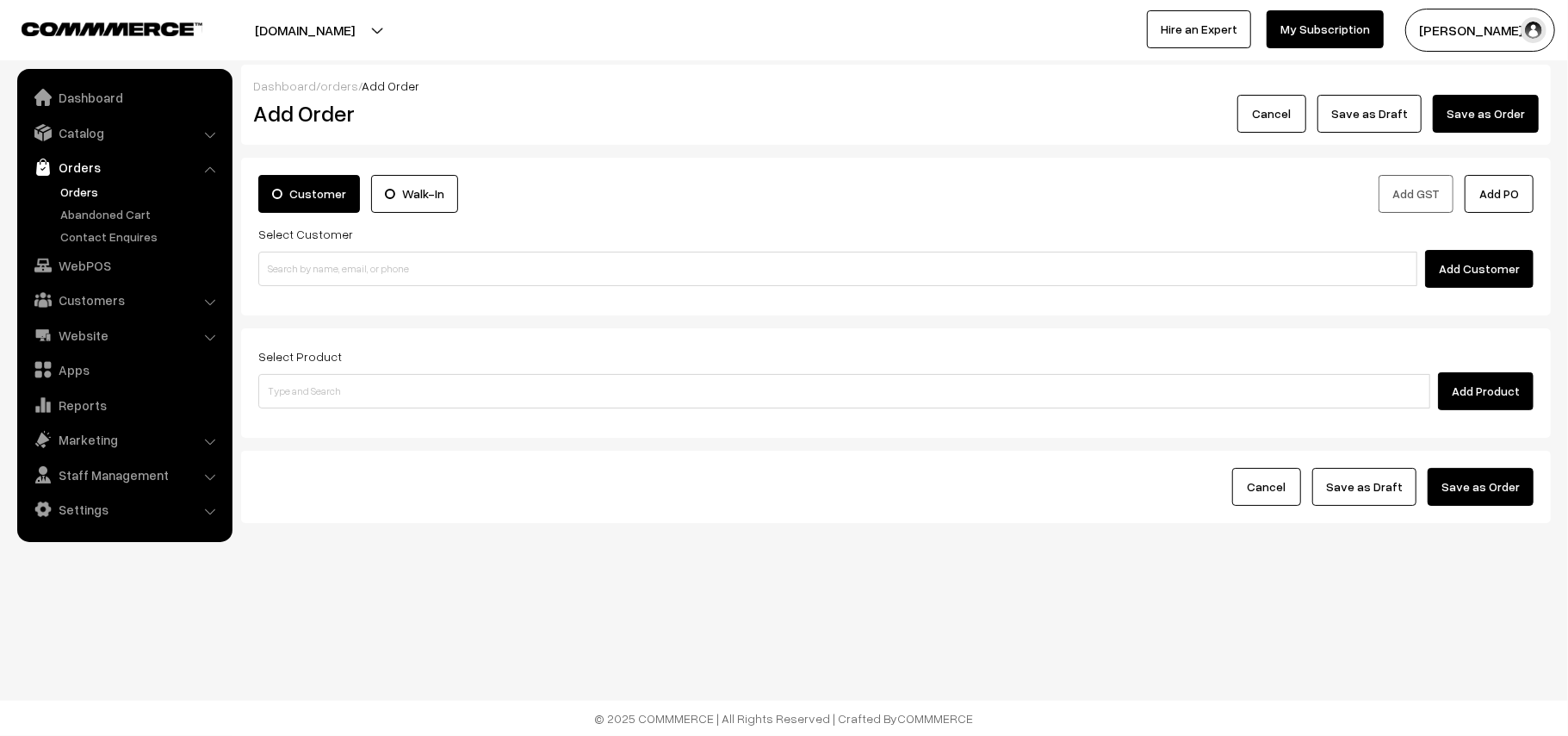
click at [326, 287] on div "Add Customer" at bounding box center [895, 268] width 1275 height 38
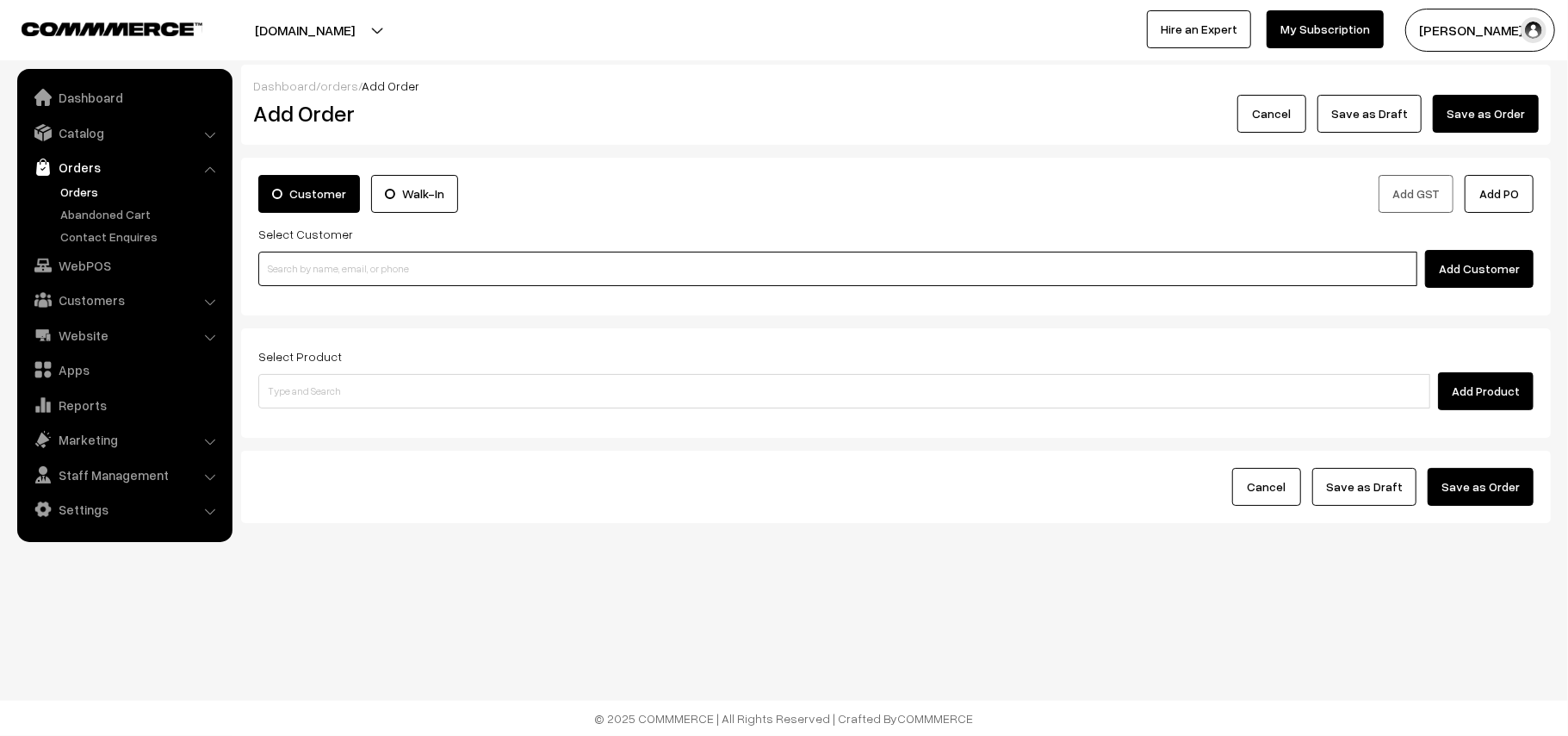
paste input "99402 50037"
click at [322, 267] on input at bounding box center [837, 268] width 1159 height 35
click at [294, 255] on input "99402 50037" at bounding box center [837, 268] width 1159 height 35
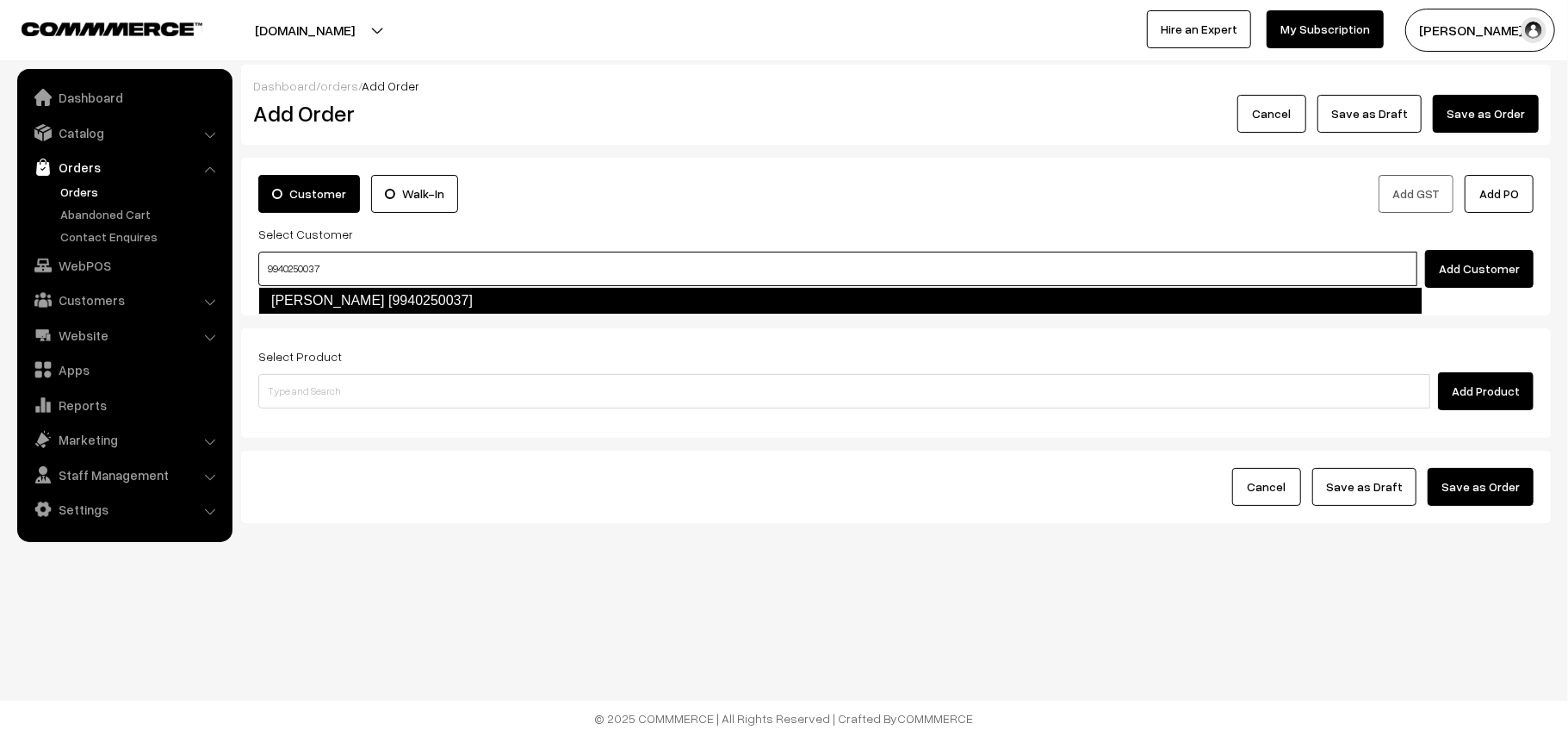
click at [328, 297] on link "Suguna Nilakantan [9940250037]" at bounding box center [840, 300] width 1165 height 28
type input "9940250037"
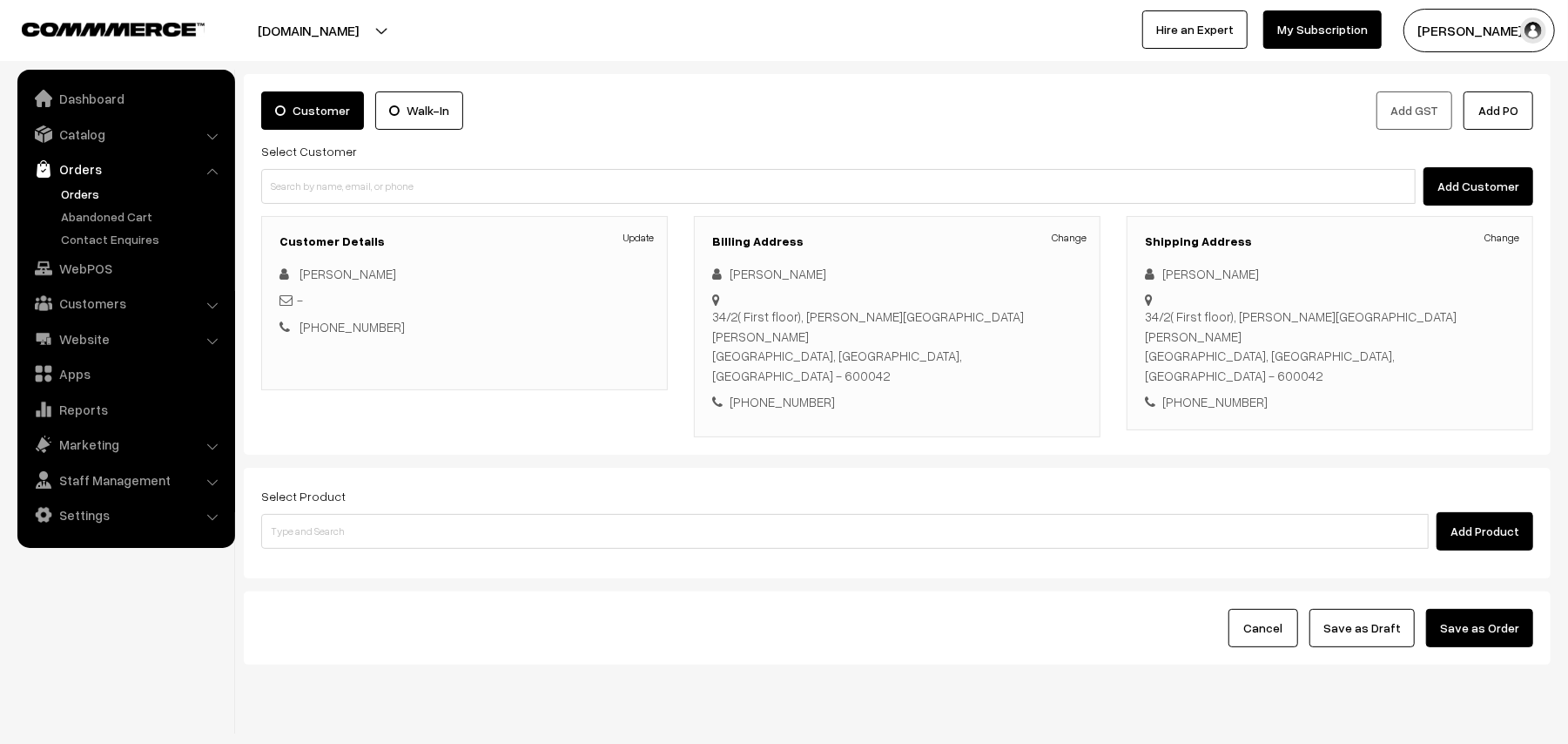
scroll to position [113, 0]
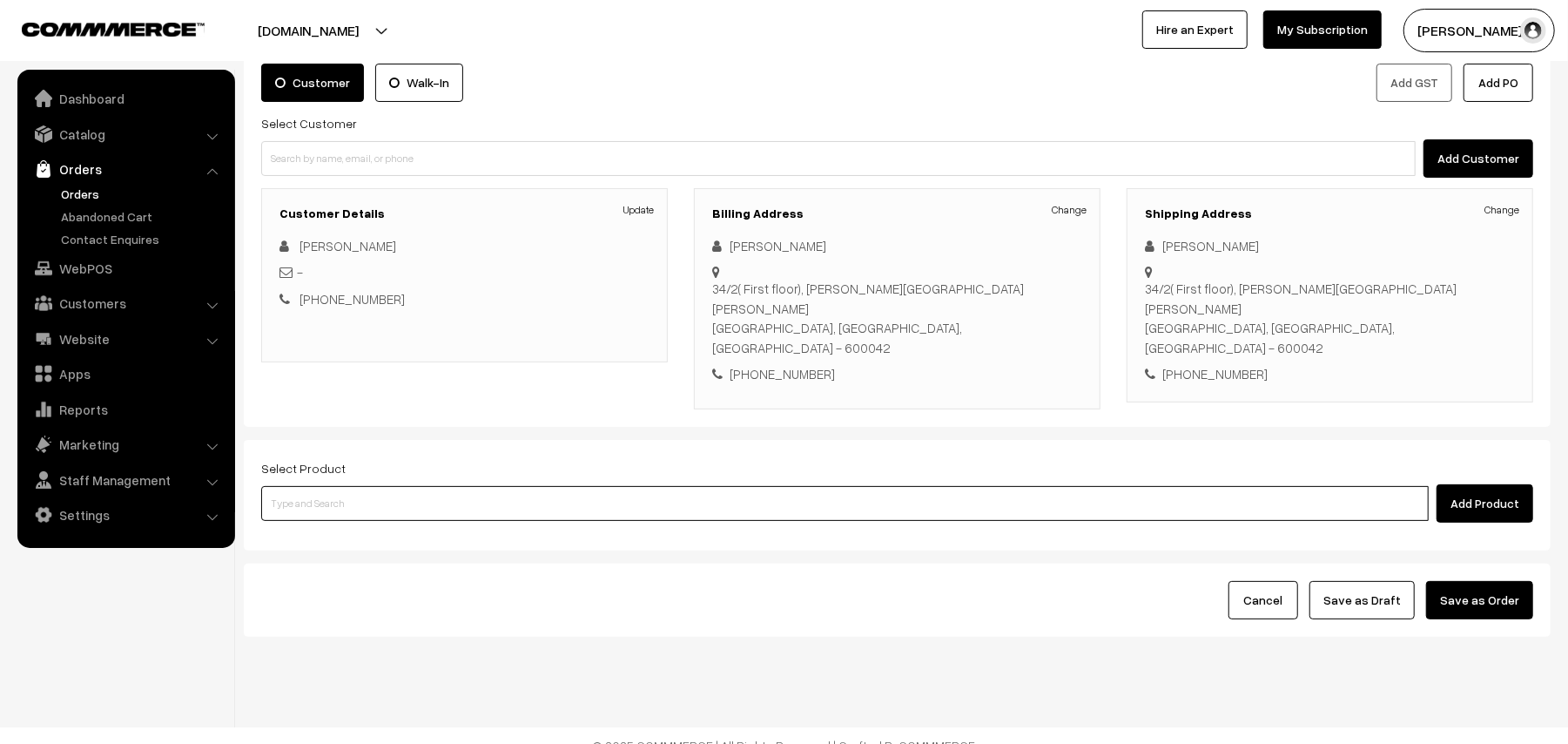
drag, startPoint x: 410, startPoint y: 486, endPoint x: 412, endPoint y: 454, distance: 32.1
click at [412, 486] on input at bounding box center [844, 503] width 1167 height 35
type input "curd vadai"
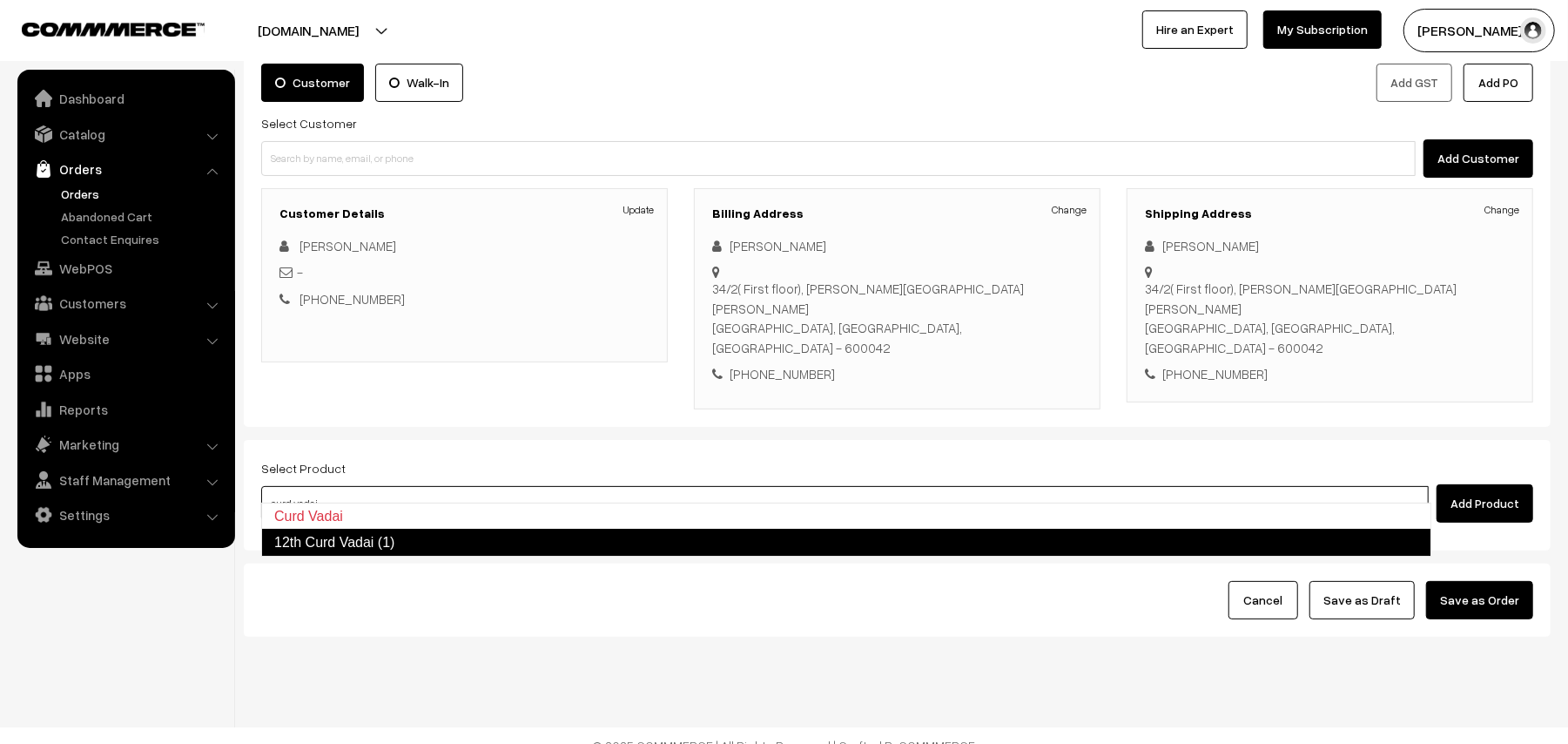
click at [374, 535] on link "12th Curd Vadai (1)" at bounding box center [845, 543] width 1170 height 28
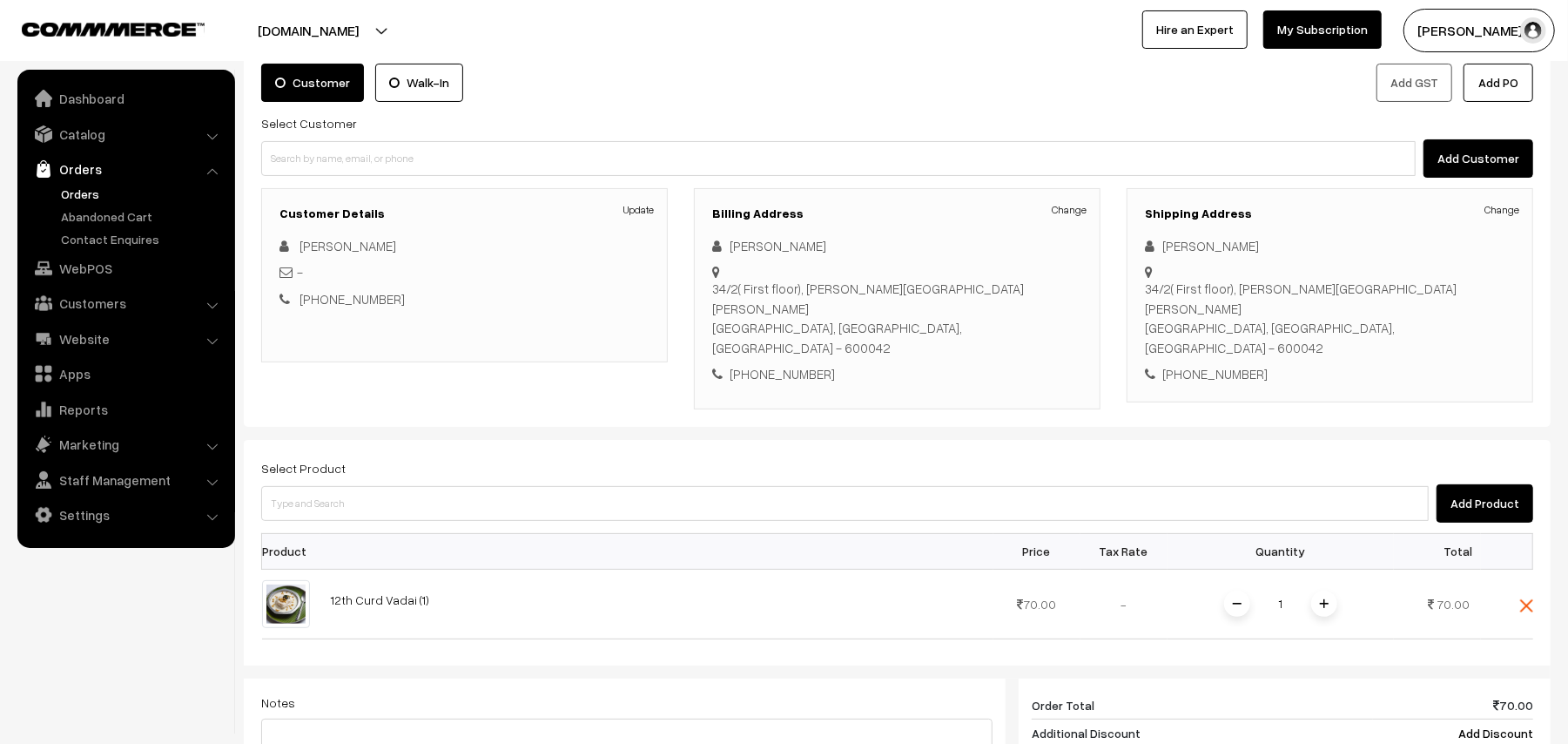
scroll to position [230, 0]
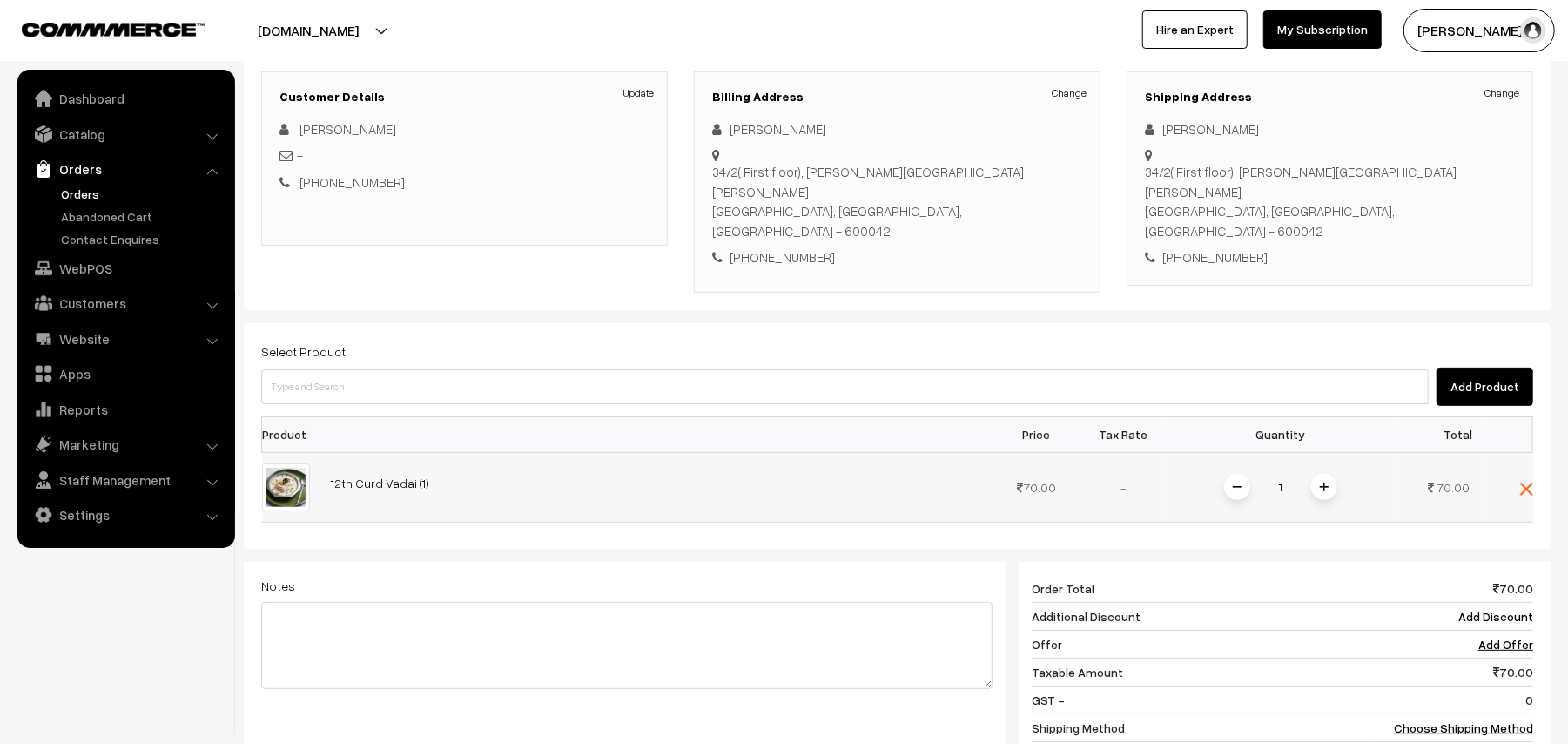
click at [1321, 482] on img at bounding box center [1324, 487] width 9 height 9
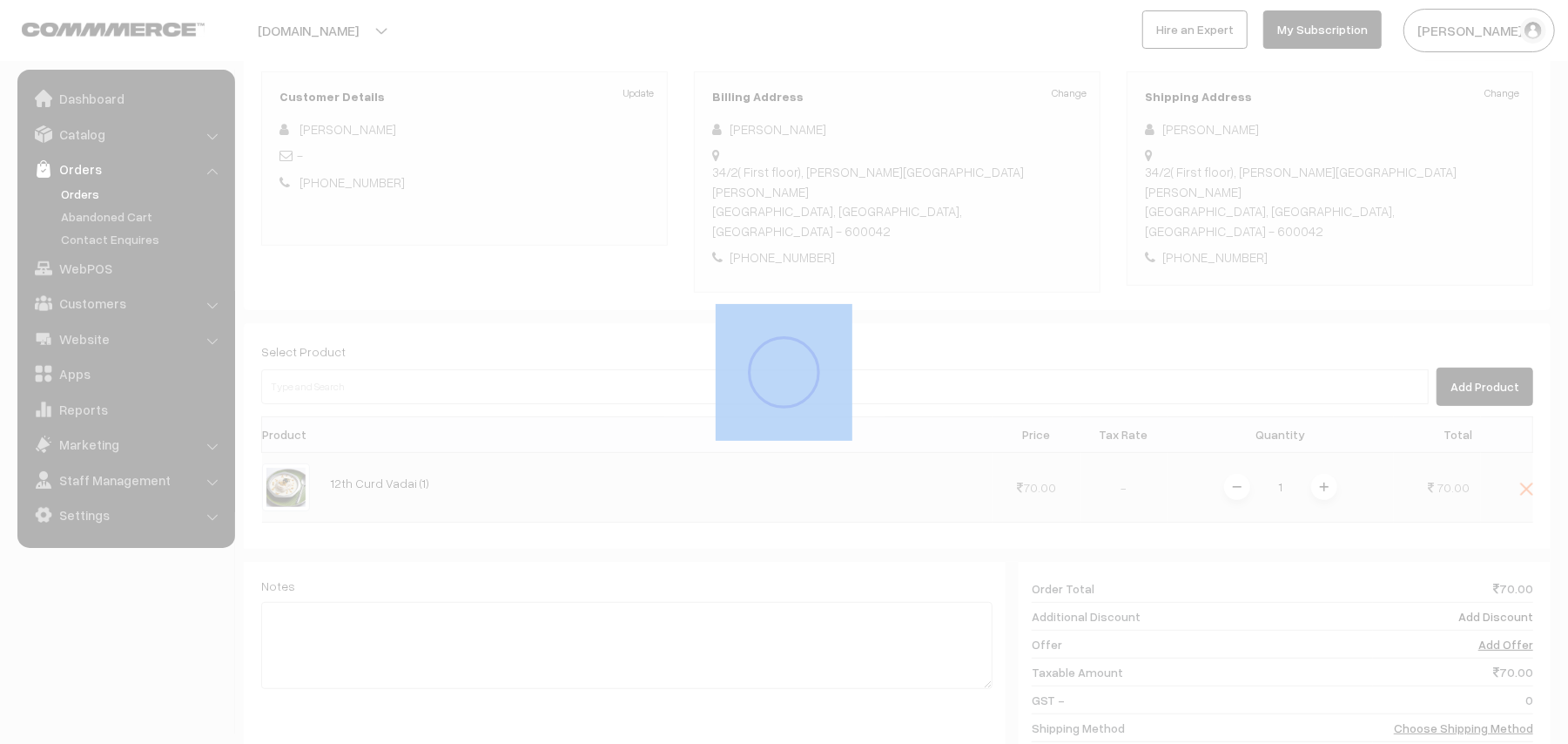
click at [1321, 472] on div "Dashboard / orders / Add Order Add Order Cancel Save as Draft Save as Order Sav…" at bounding box center [897, 380] width 1306 height 1089
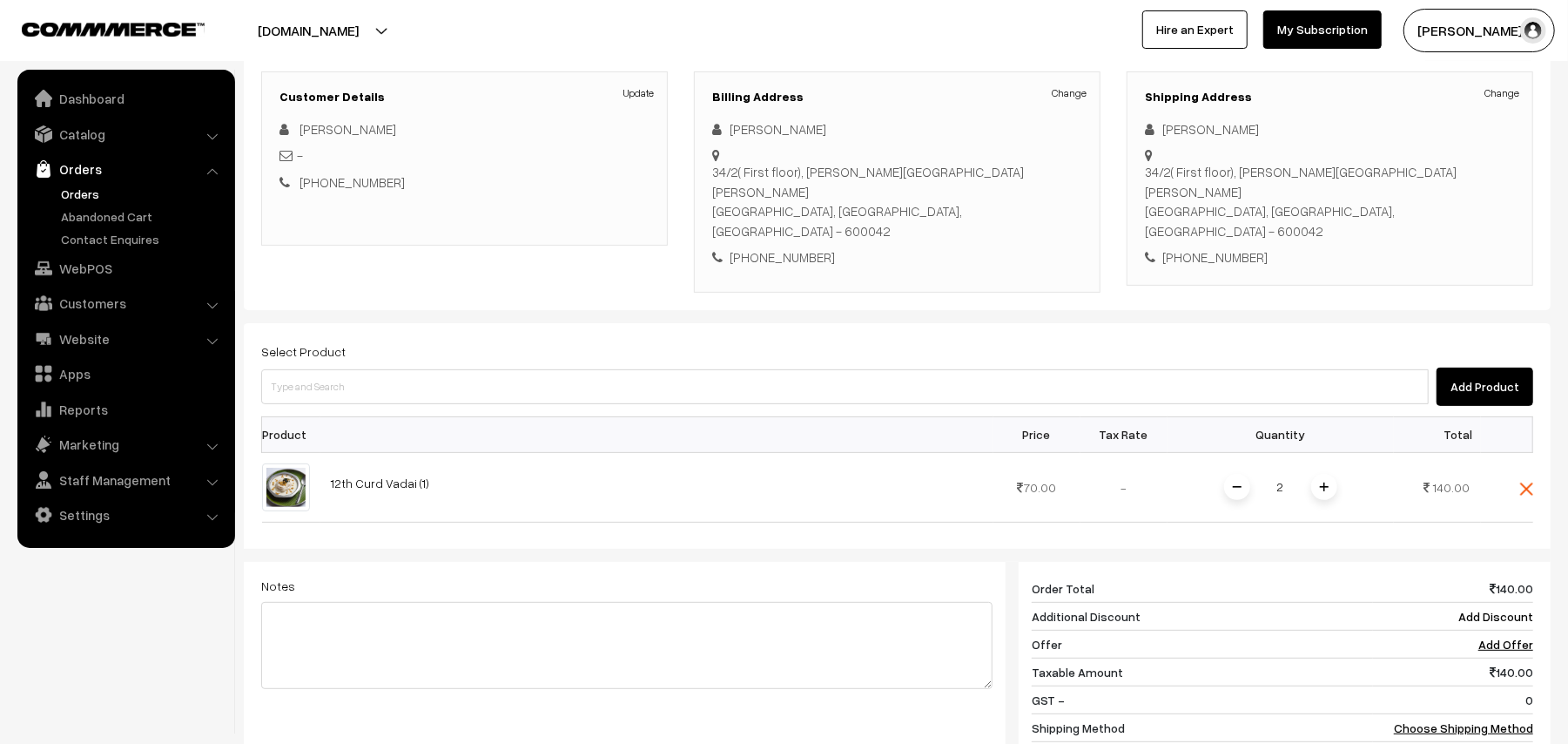
click at [1321, 482] on img at bounding box center [1324, 487] width 9 height 9
click at [1321, 472] on div "Dashboard / orders / Add Order Add Order Cancel Save as Draft Save as Order Sav…" at bounding box center [897, 380] width 1306 height 1089
click at [1321, 482] on img at bounding box center [1324, 487] width 9 height 9
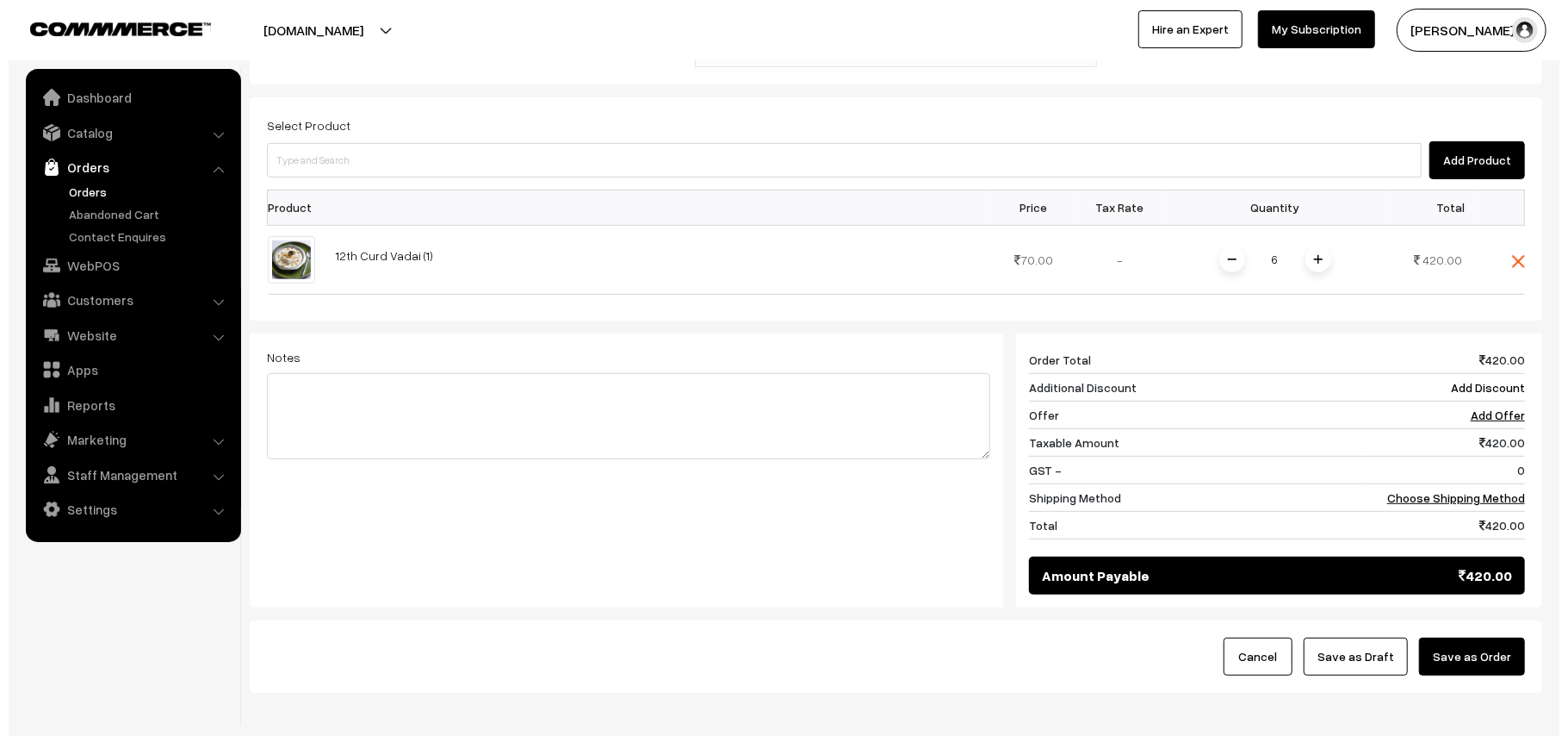
scroll to position [517, 0]
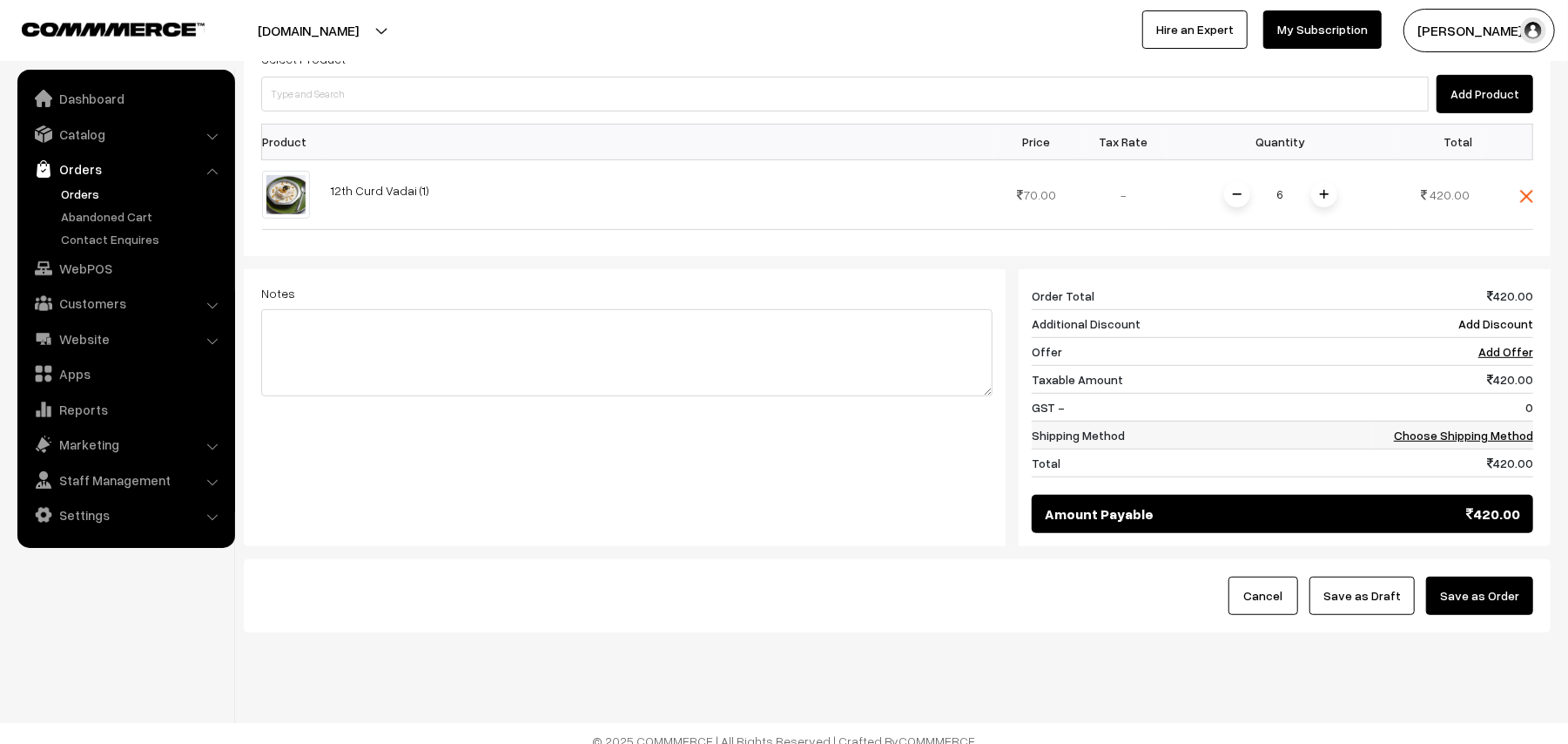
click at [1474, 427] on link "Choose Shipping Method" at bounding box center [1463, 434] width 139 height 15
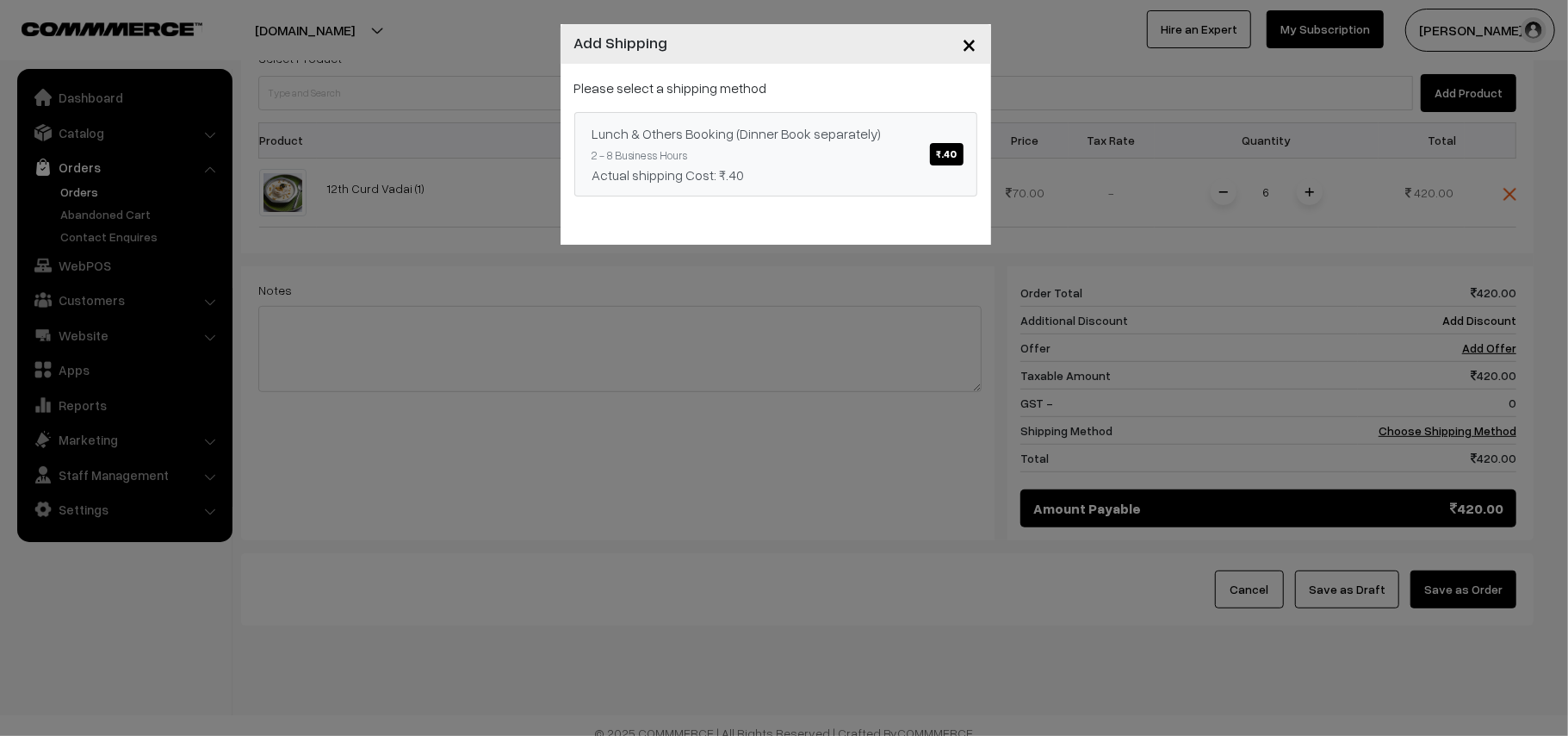
click at [907, 157] on link "Lunch & Others Booking (Dinner Book separately) ₹.40 2 - 8 Business Hours Actua…" at bounding box center [777, 153] width 403 height 84
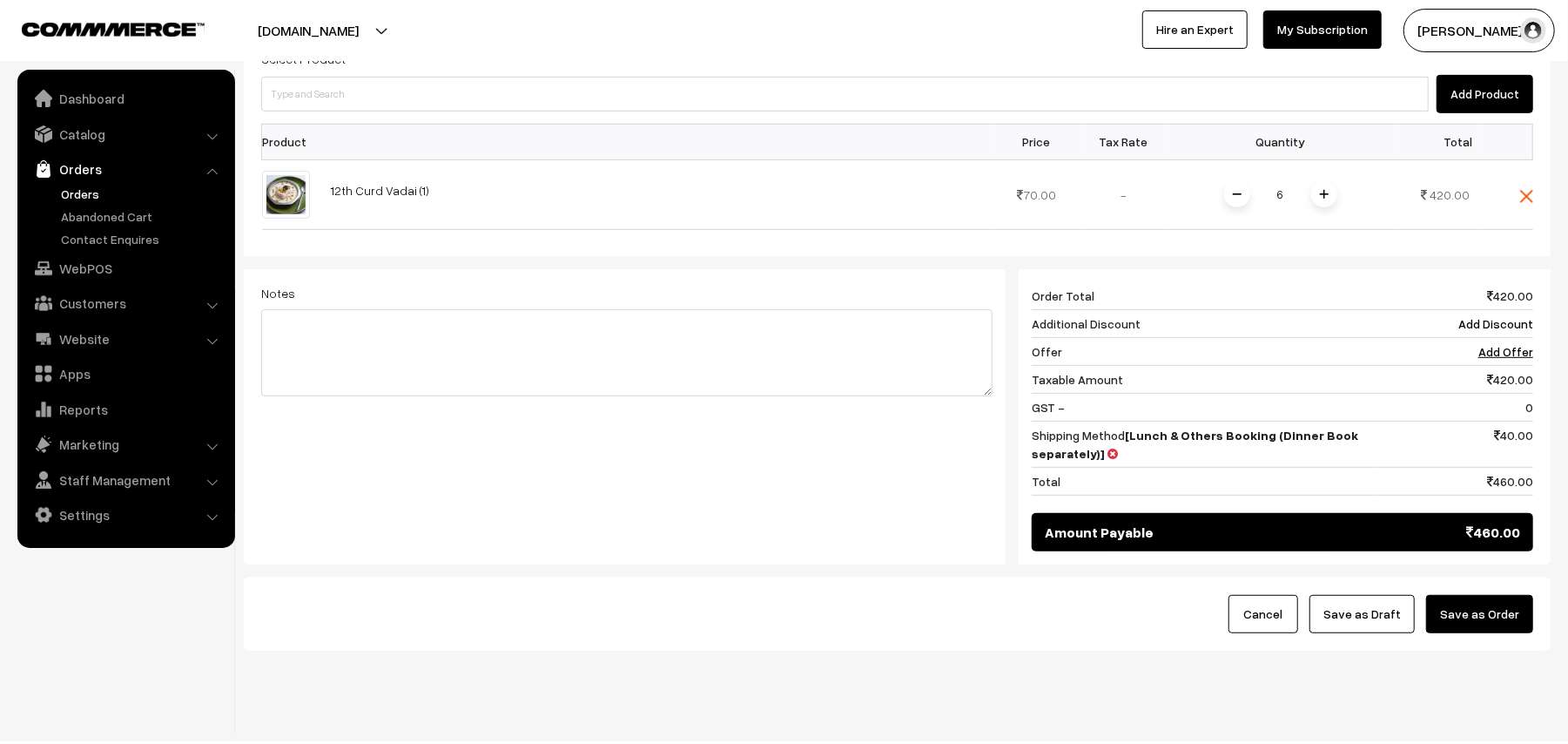
click at [1476, 594] on button "Save as Order" at bounding box center [1479, 614] width 107 height 39
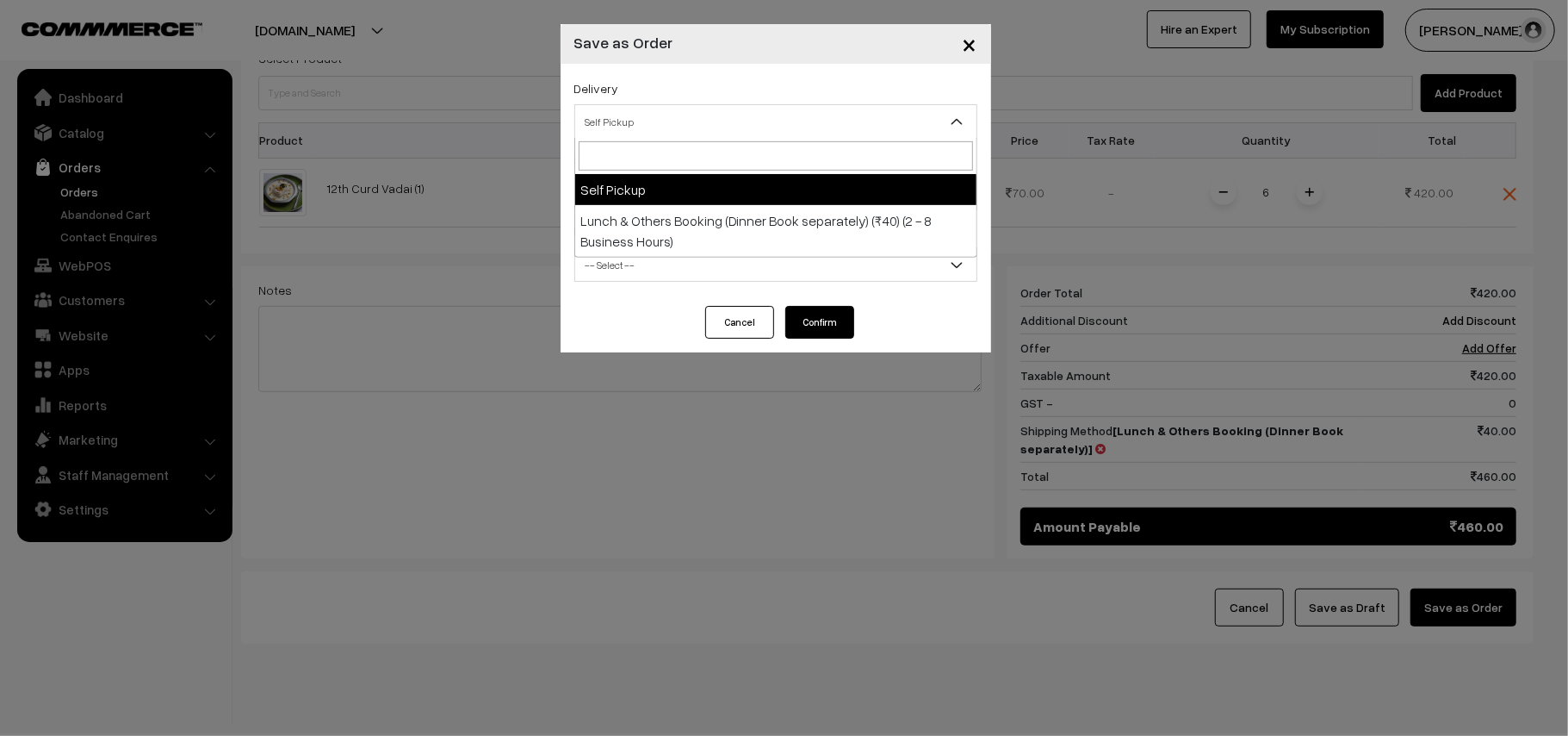
click at [636, 115] on span "Self Pickup" at bounding box center [777, 121] width 402 height 30
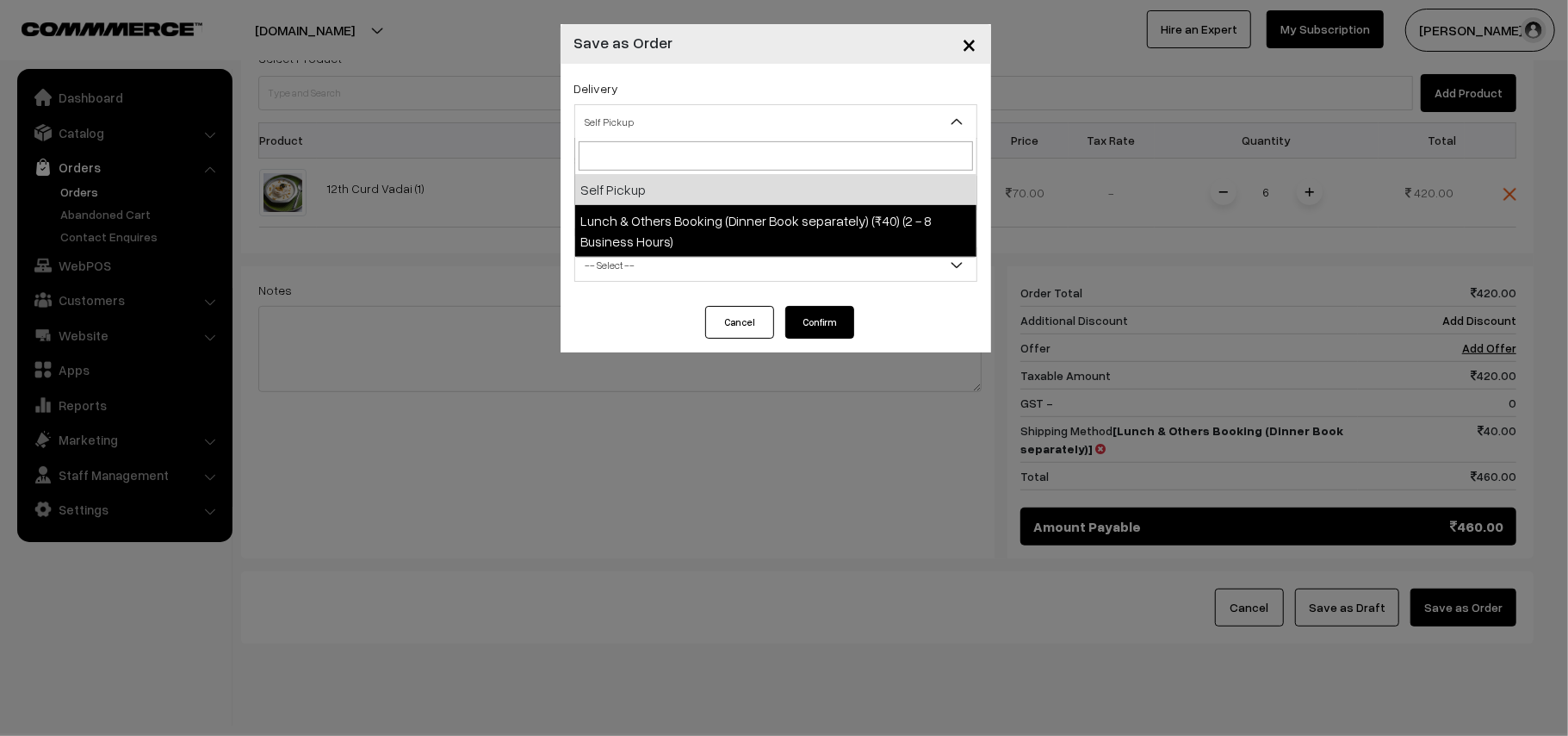
select select "LOB1"
select select "3"
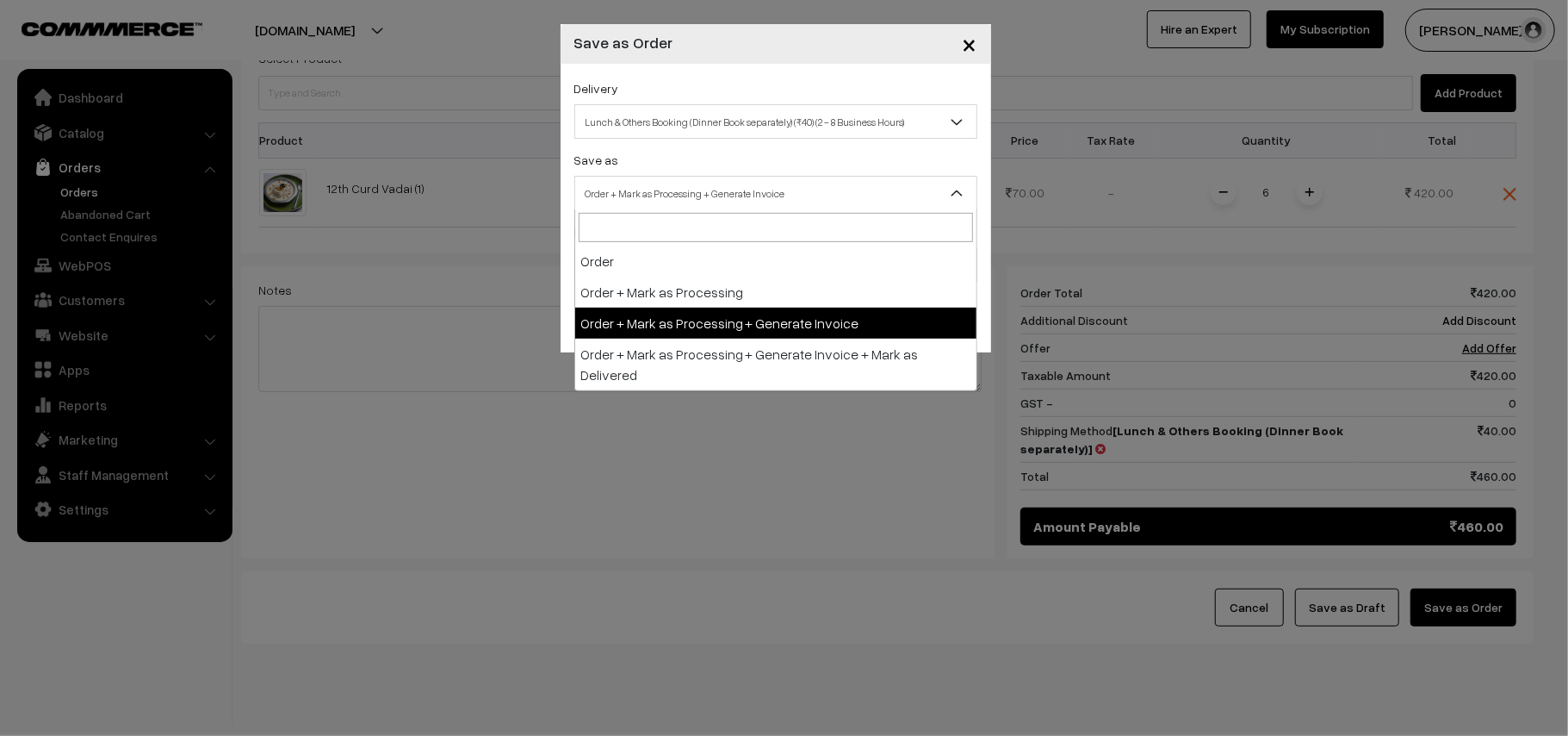
click at [682, 201] on span "Order + Mark as Processing + Generate Invoice" at bounding box center [777, 193] width 402 height 30
drag, startPoint x: 726, startPoint y: 346, endPoint x: 731, endPoint y: 319, distance: 27.5
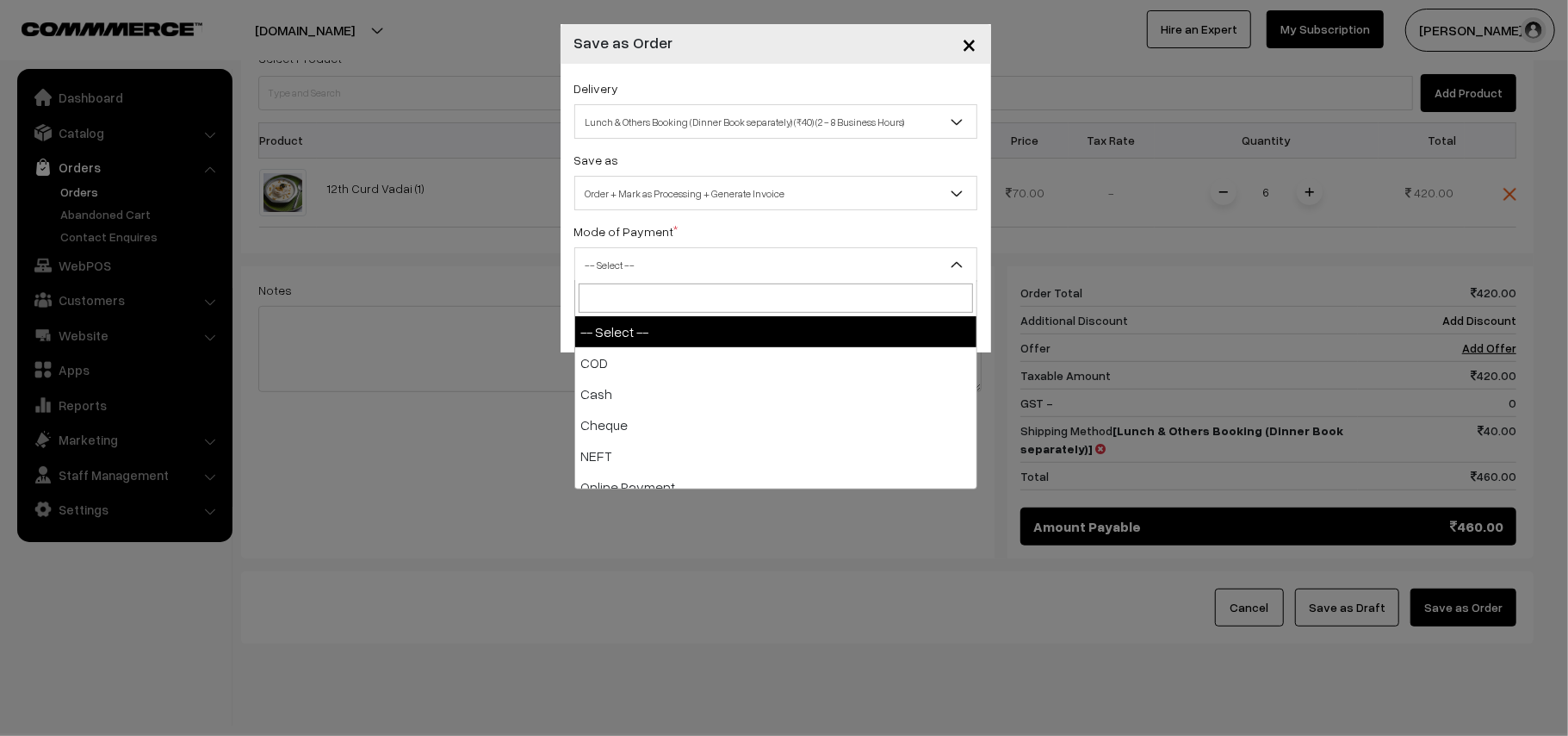
click at [639, 266] on span "-- Select --" at bounding box center [777, 264] width 402 height 30
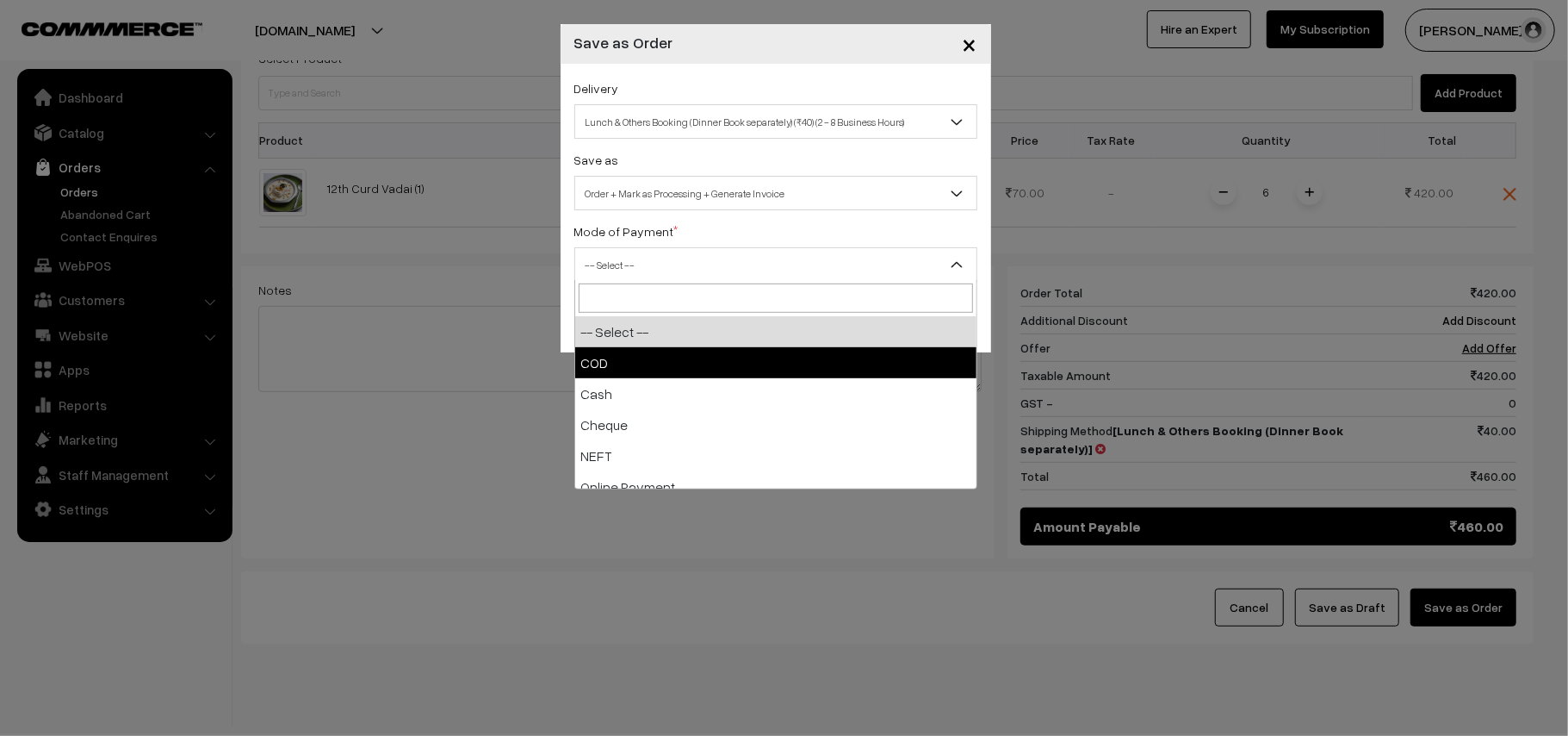
select select "1"
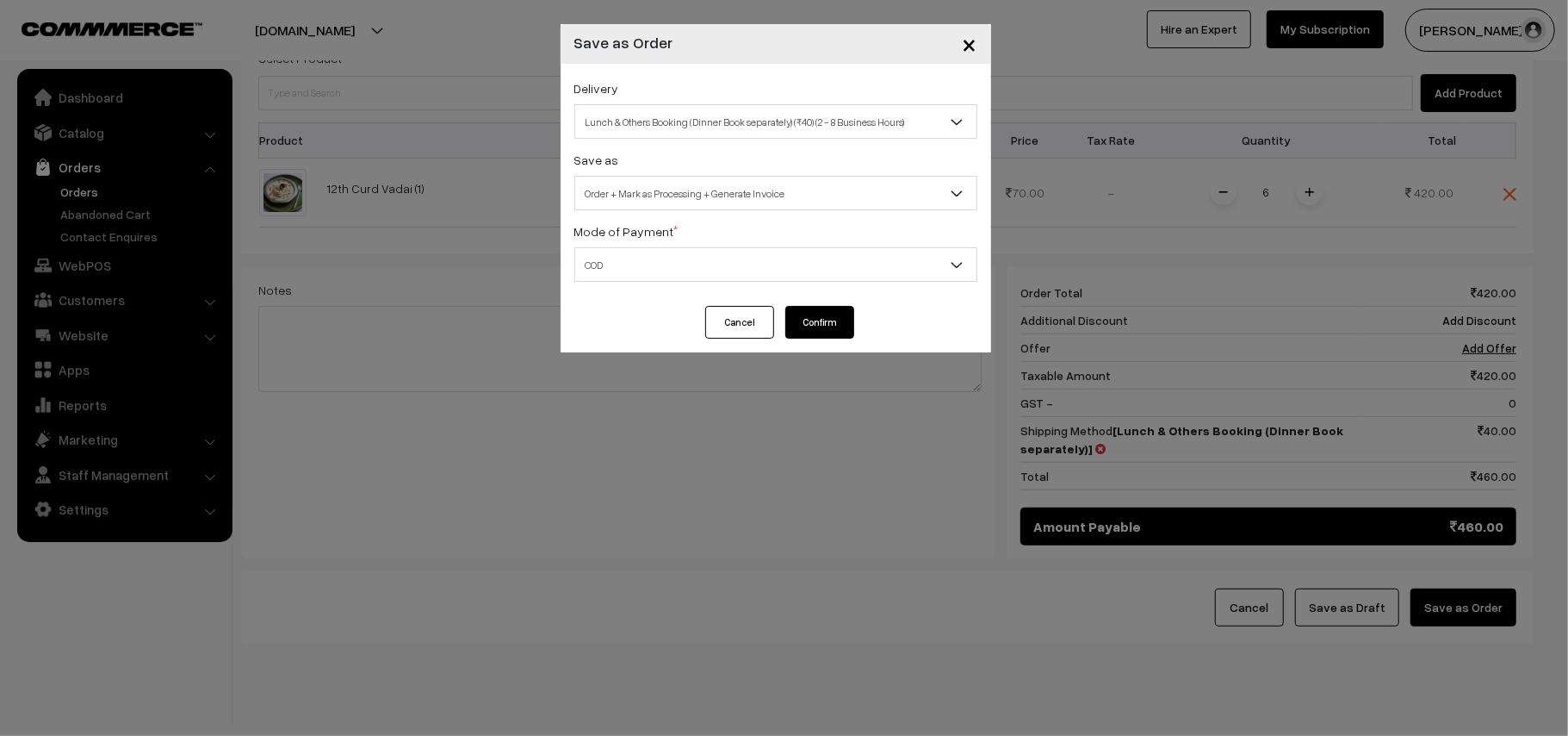
click at [827, 321] on button "Confirm" at bounding box center [820, 322] width 69 height 33
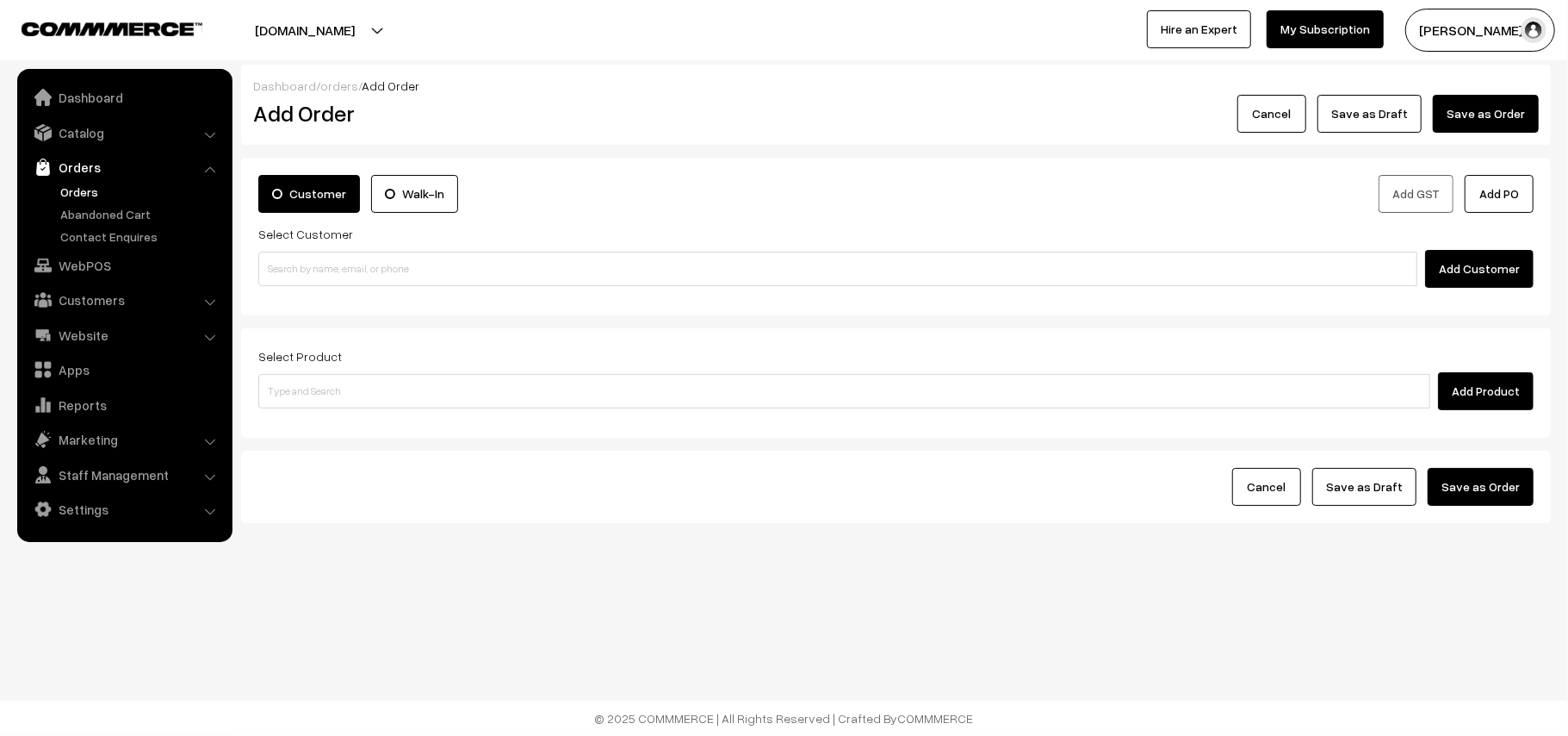
click at [84, 191] on link "Orders" at bounding box center [141, 191] width 171 height 18
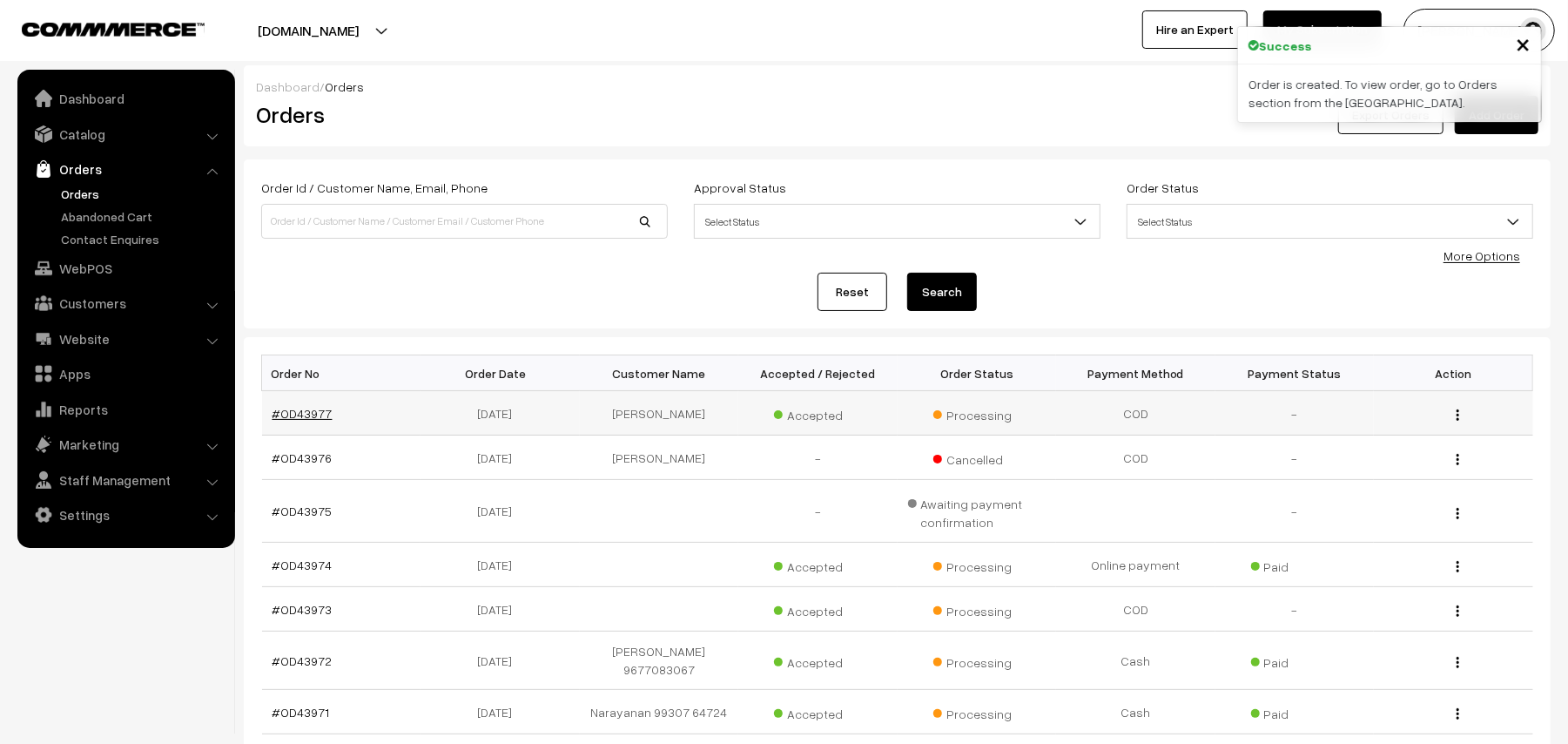
click at [311, 412] on link "#OD43977" at bounding box center [302, 413] width 60 height 15
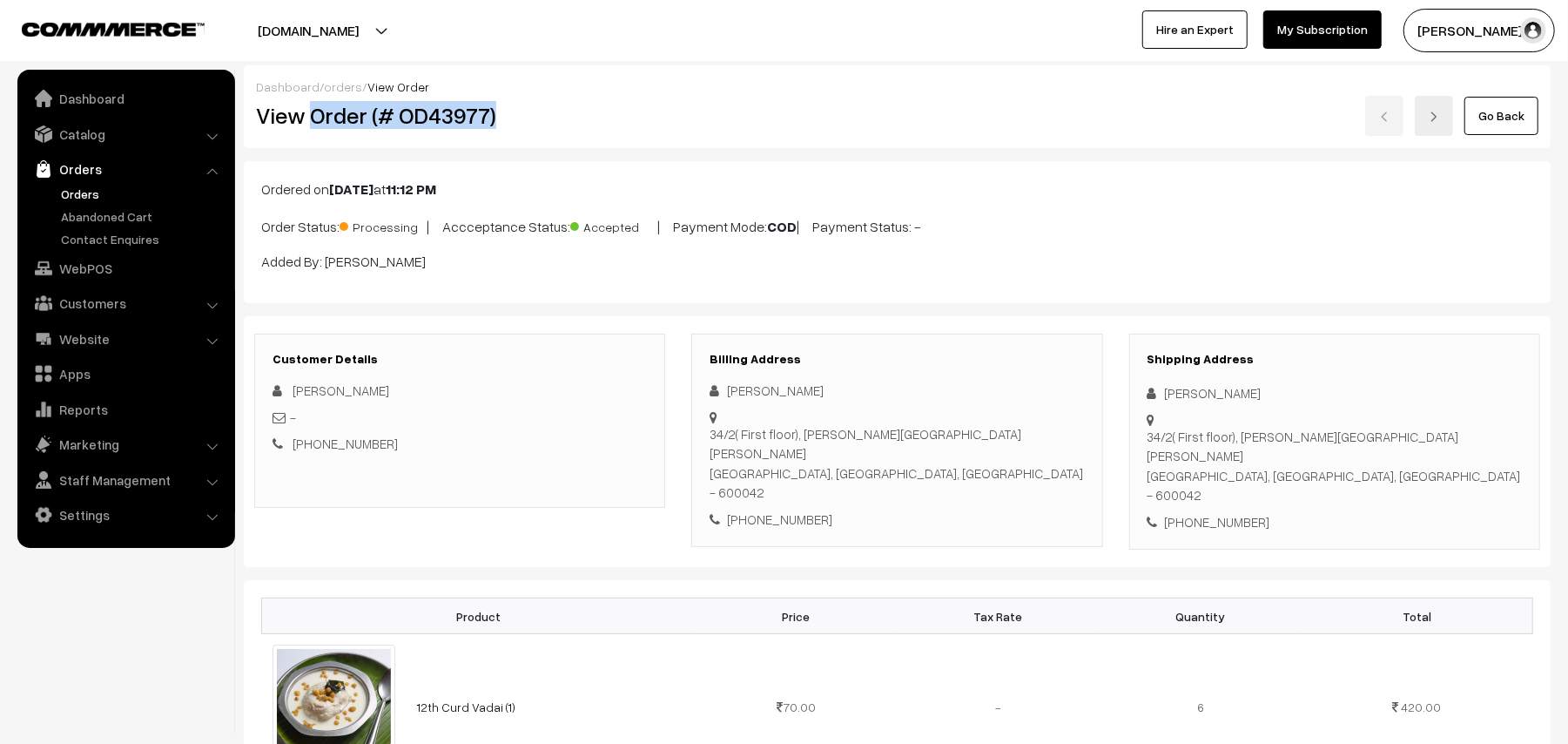
drag, startPoint x: 315, startPoint y: 113, endPoint x: 554, endPoint y: 104, distance: 239.2
click at [554, 104] on h2 "View Order (# OD43977)" at bounding box center [460, 115] width 410 height 27
copy h2 "Order (# OD43977)"
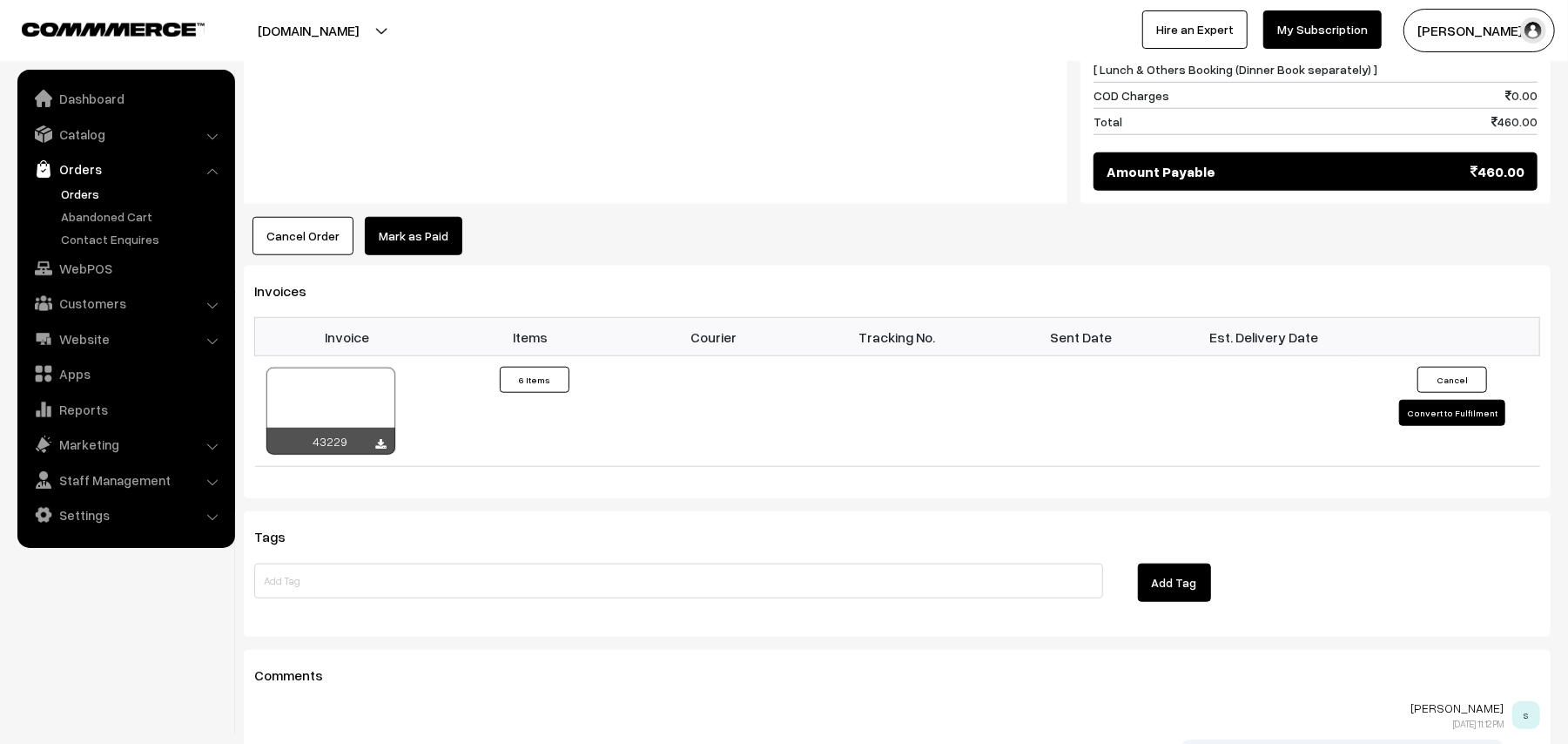
scroll to position [1178, 0]
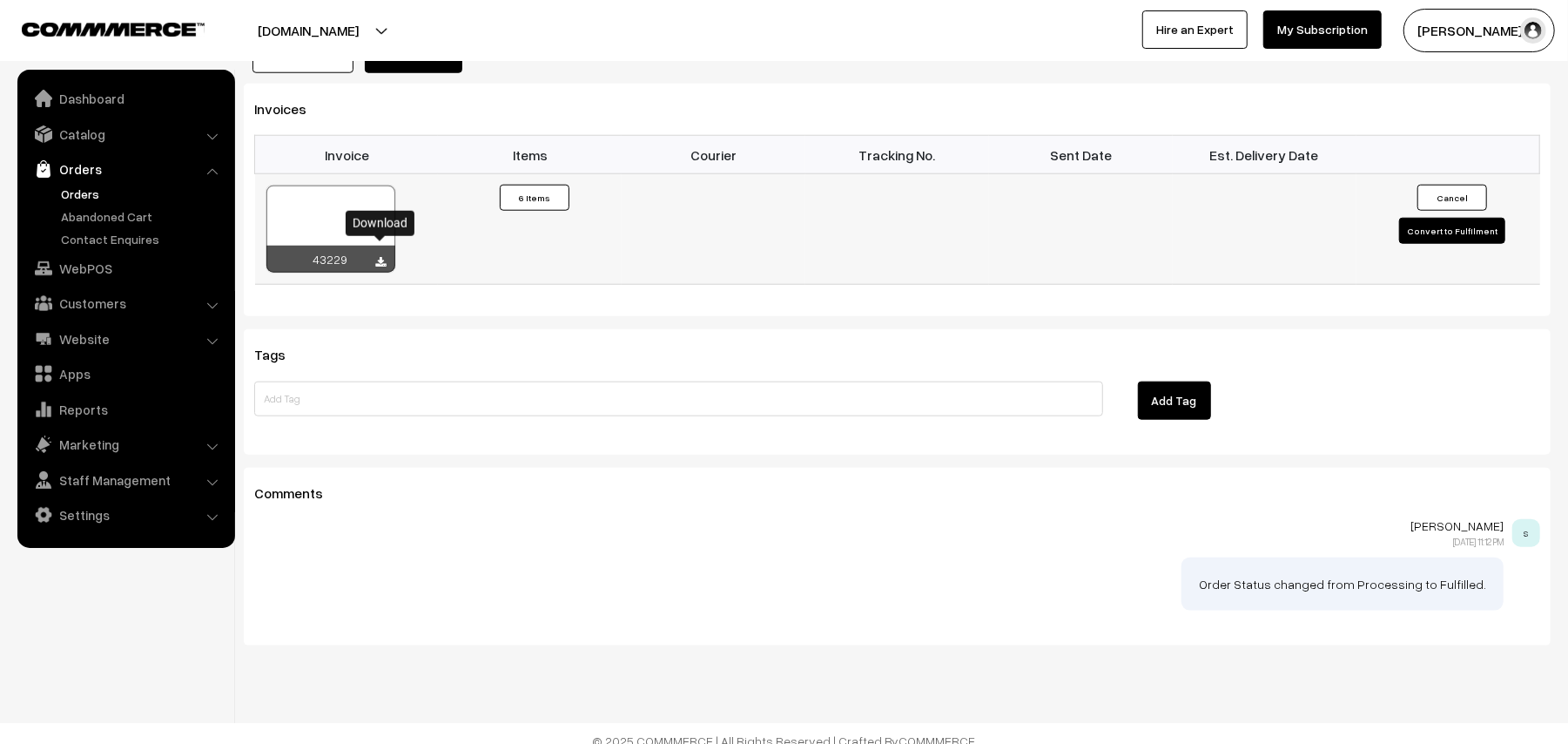
click at [378, 256] on icon at bounding box center [382, 262] width 10 height 11
click at [90, 199] on link "Orders" at bounding box center [143, 193] width 172 height 18
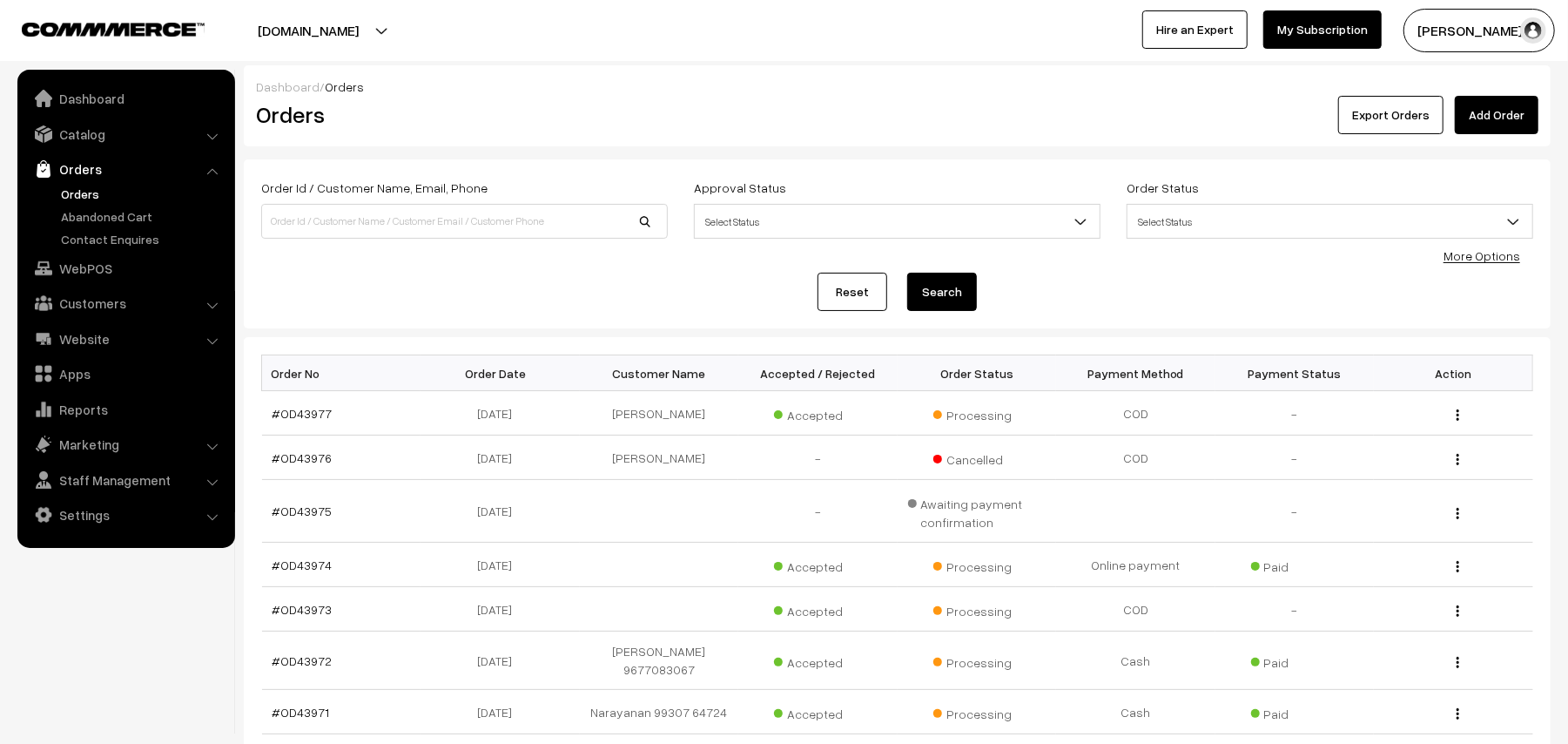
click at [82, 189] on link "Orders" at bounding box center [143, 193] width 172 height 18
click at [314, 569] on link "#OD43974" at bounding box center [302, 565] width 60 height 15
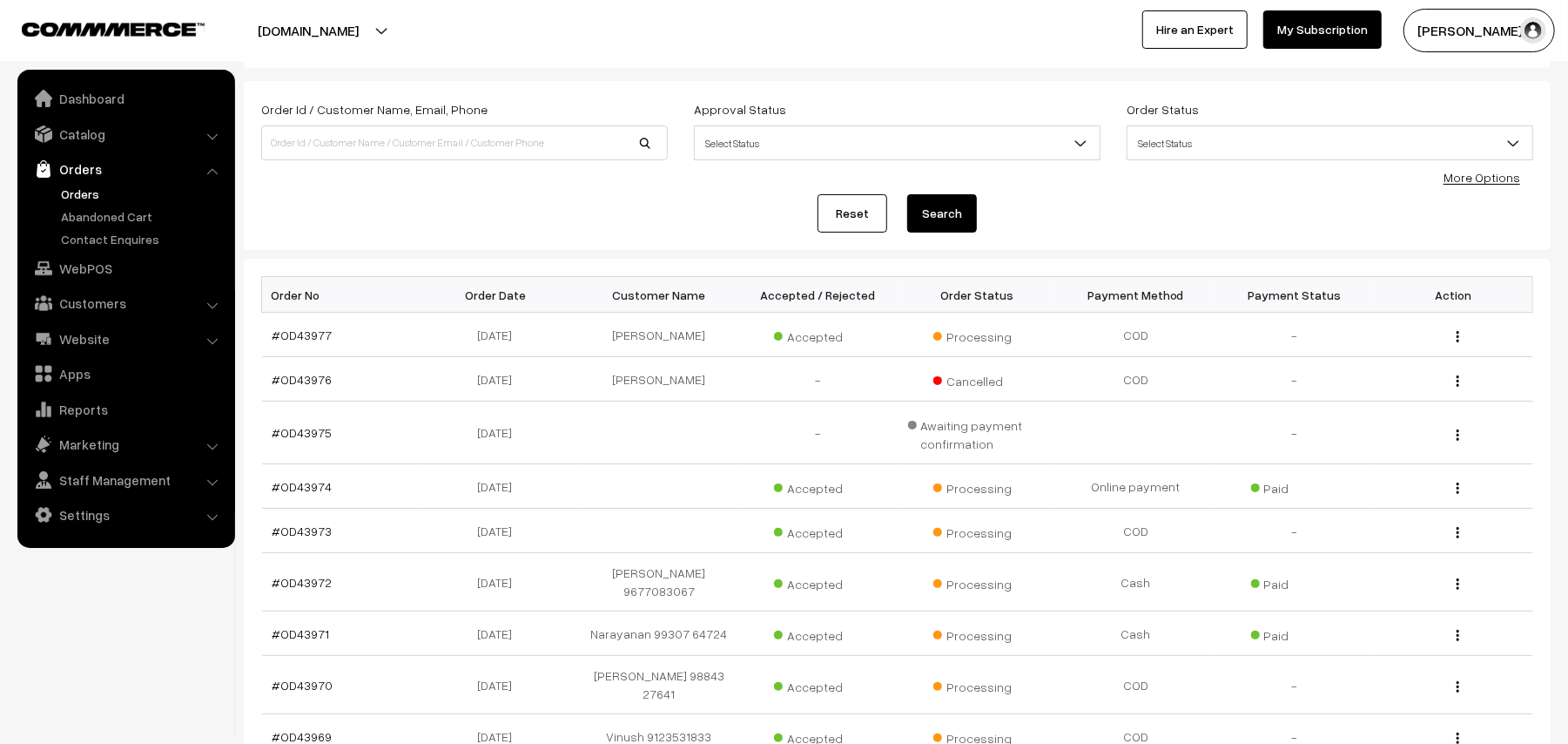
scroll to position [116, 0]
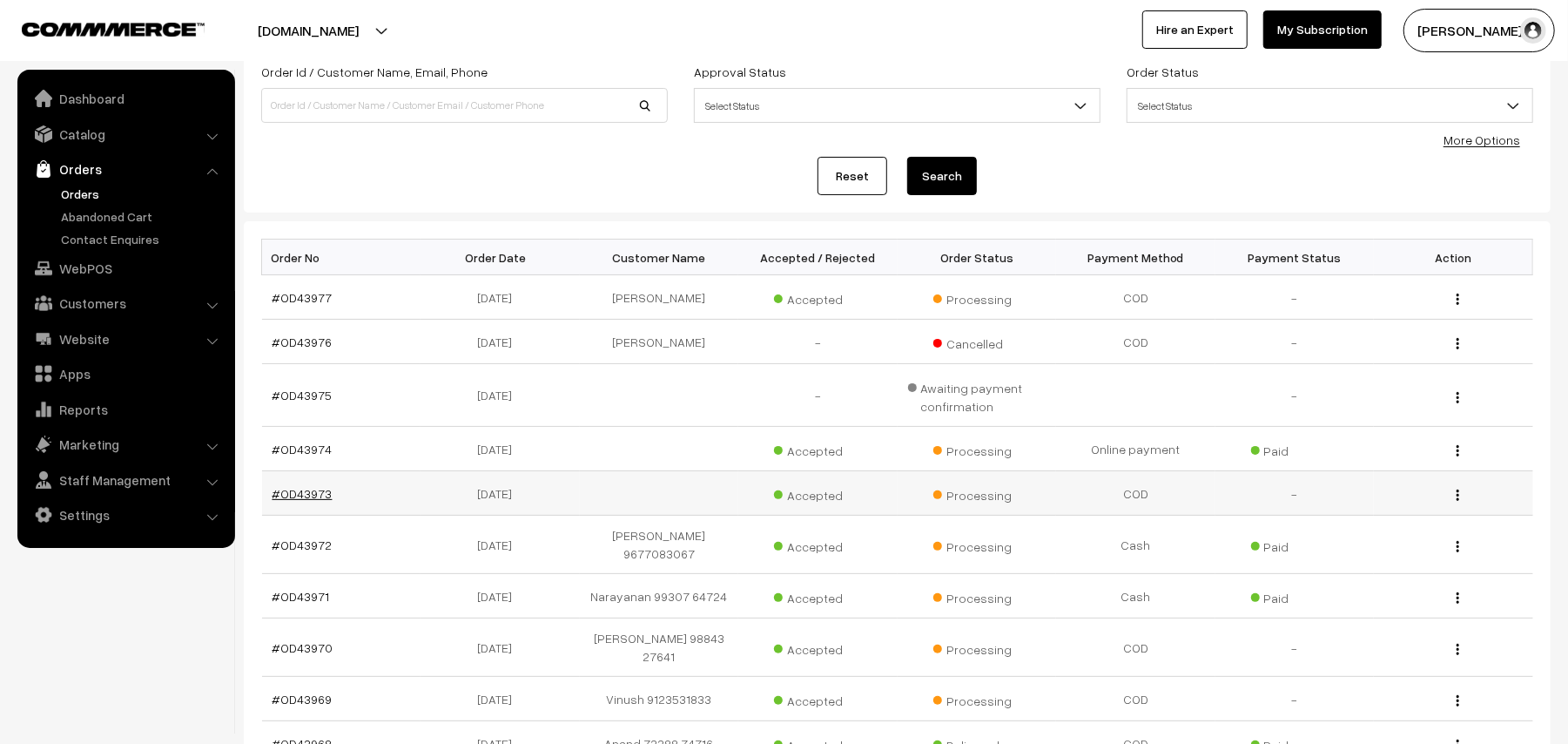
click at [318, 498] on link "#OD43973" at bounding box center [302, 493] width 60 height 15
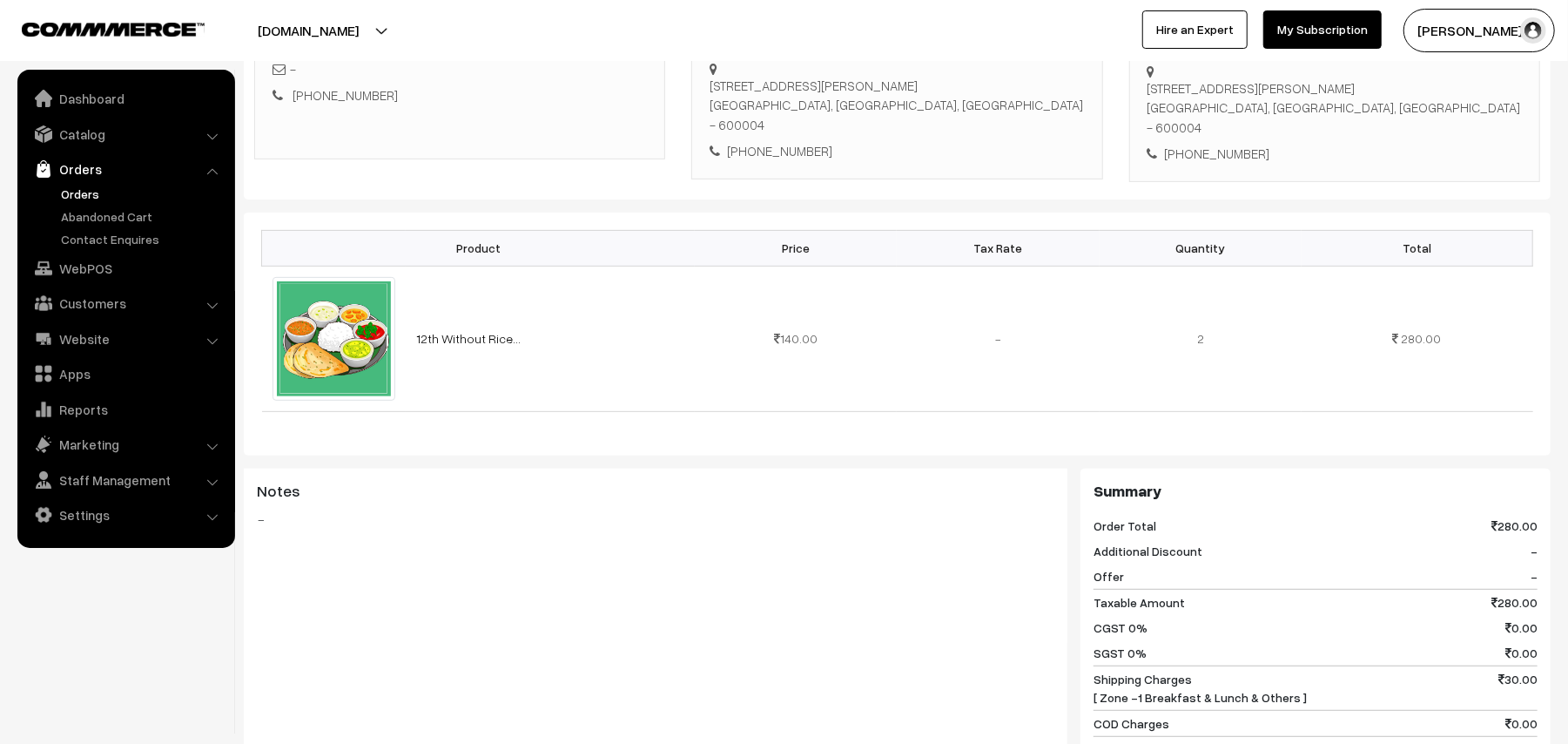
scroll to position [116, 0]
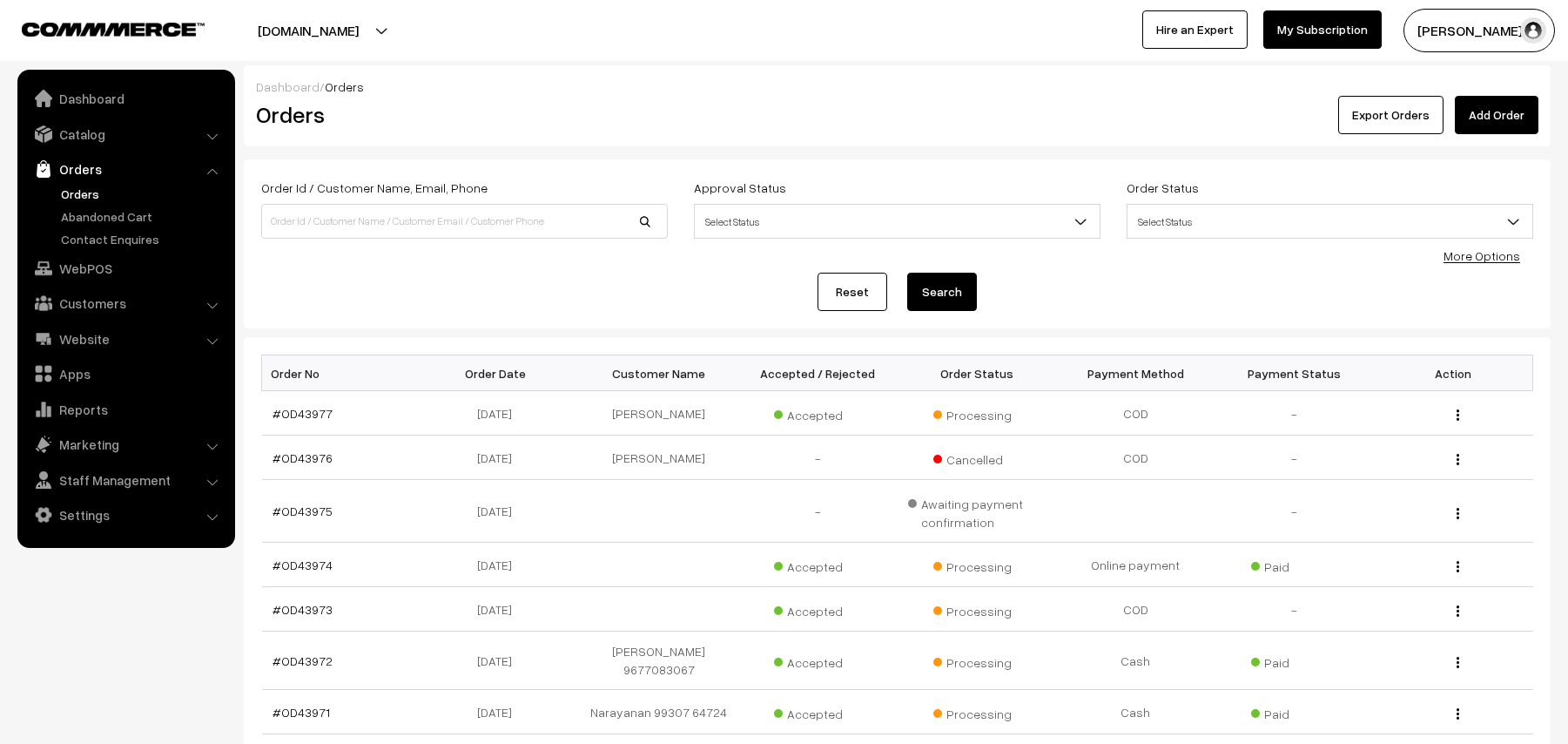
scroll to position [116, 0]
